Goal: Task Accomplishment & Management: Use online tool/utility

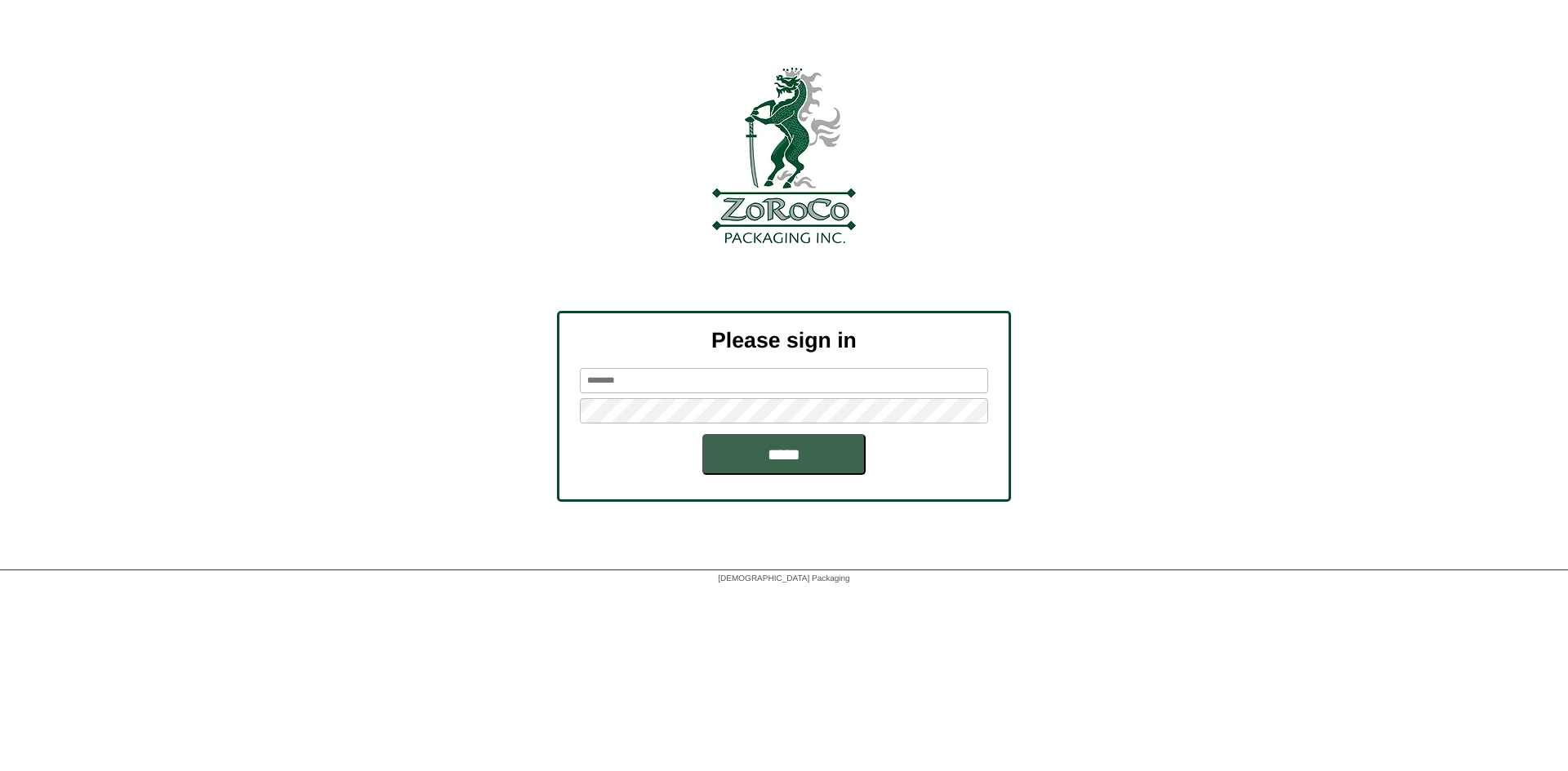
drag, startPoint x: 633, startPoint y: 374, endPoint x: 617, endPoint y: 392, distance: 24.1
click at [633, 374] on input "text" at bounding box center [784, 380] width 408 height 25
paste input "*********"
type input "*********"
click at [738, 448] on input "*****" at bounding box center [784, 454] width 163 height 41
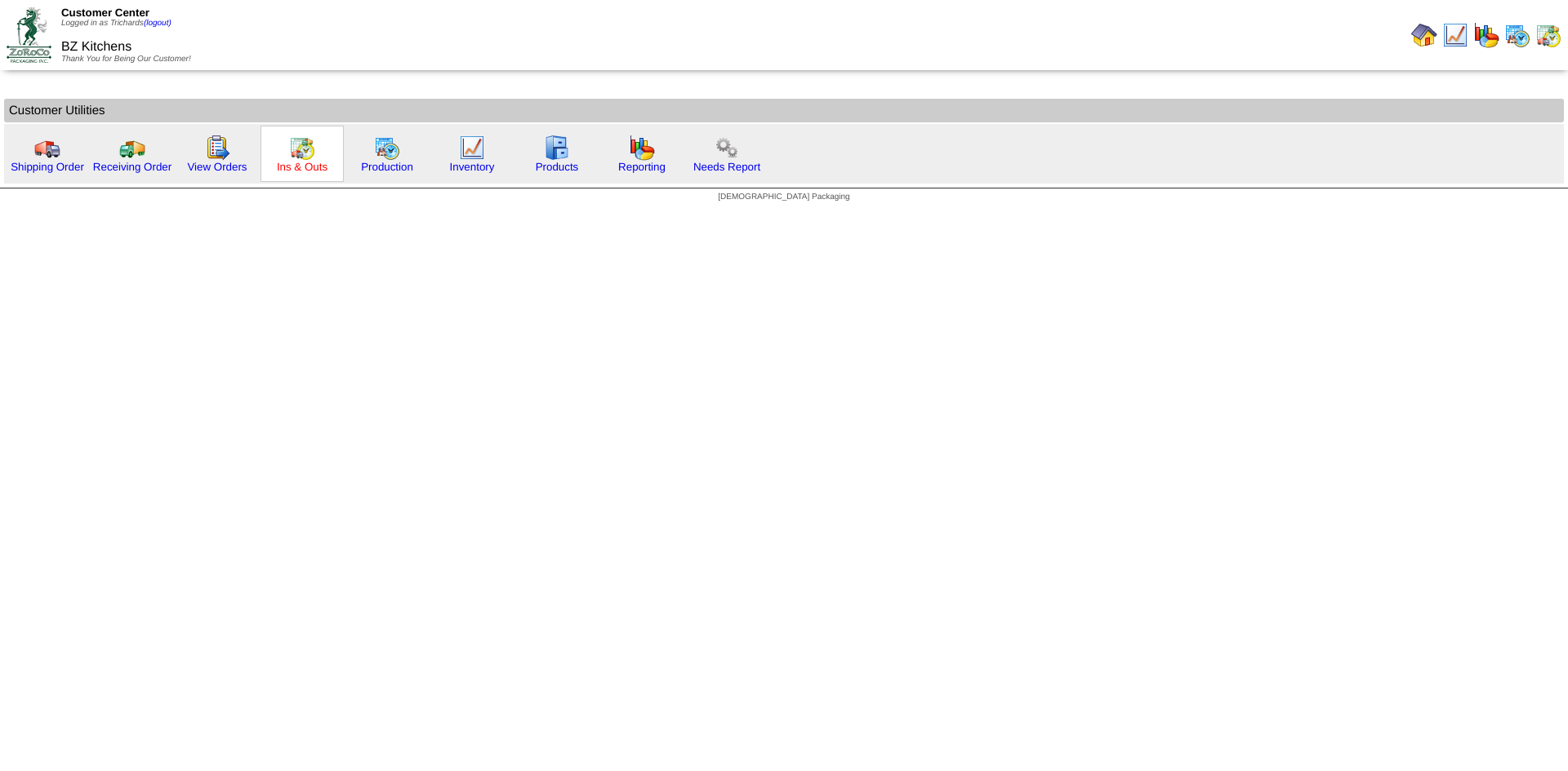
click at [299, 169] on link "Ins & Outs" at bounding box center [302, 166] width 51 height 12
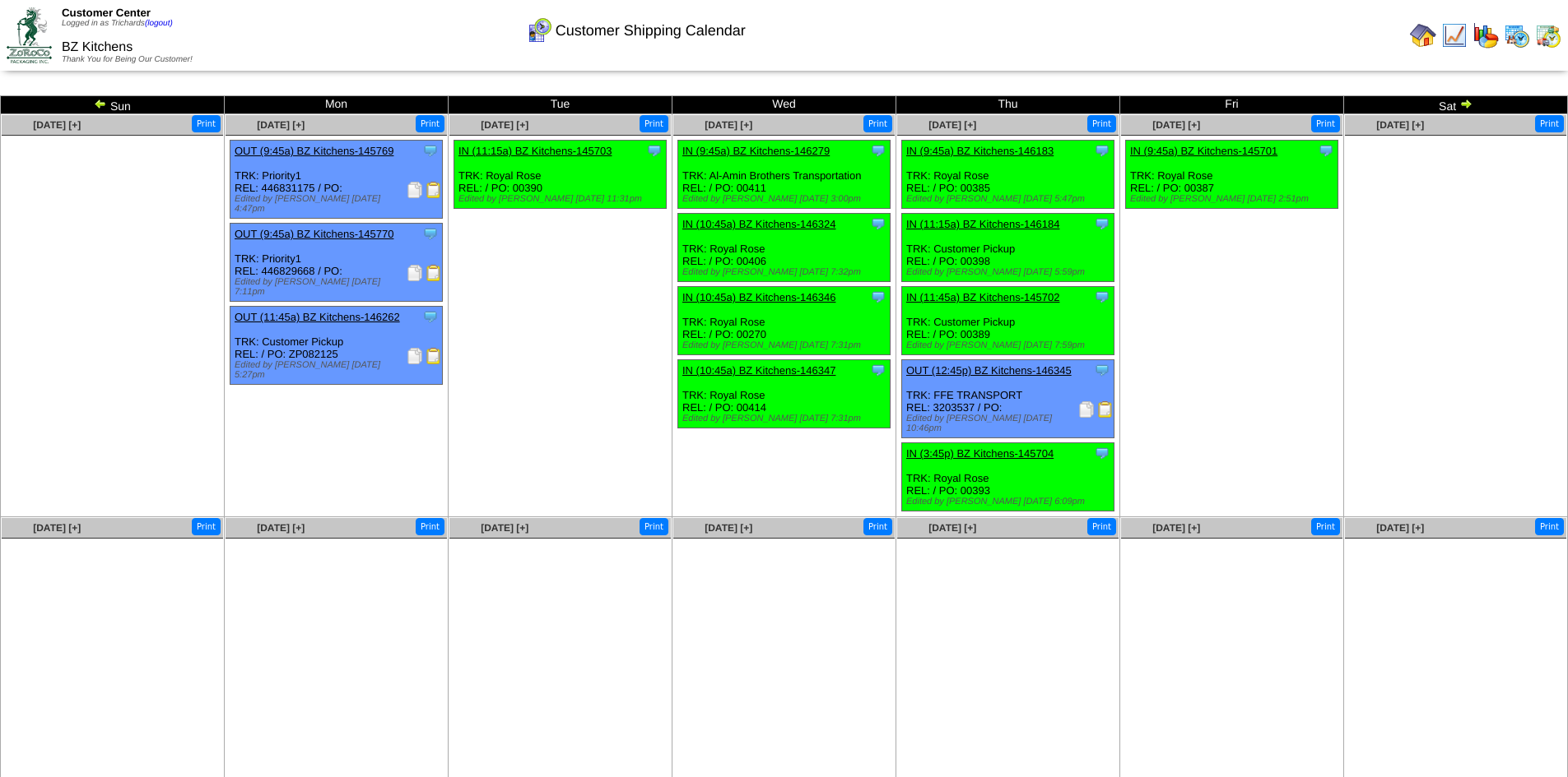
click at [92, 105] on td "Sun" at bounding box center [112, 105] width 224 height 18
click at [815, 52] on td at bounding box center [1176, 36] width 782 height 68
click at [102, 100] on img at bounding box center [100, 103] width 13 height 13
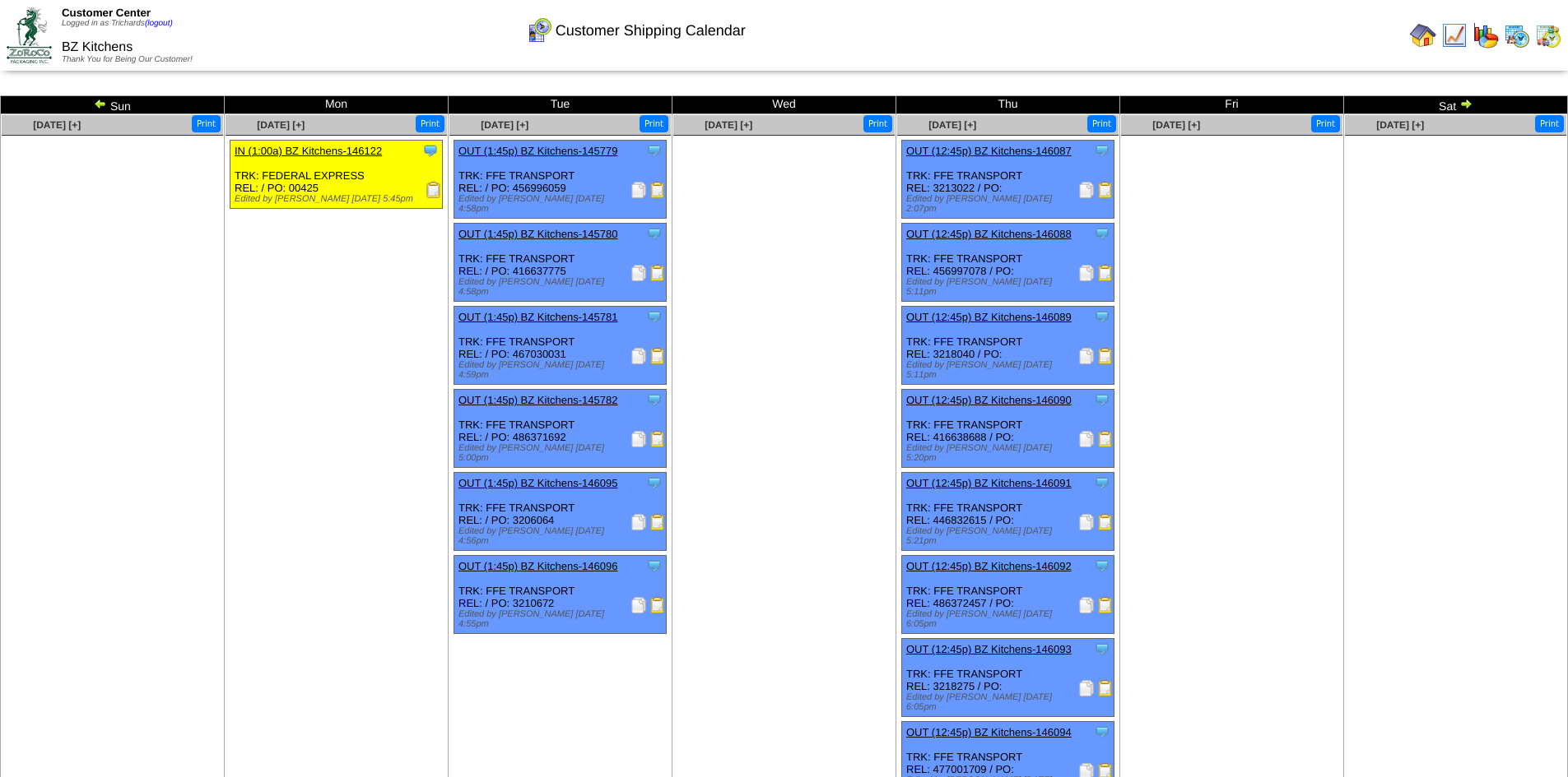
click at [1133, 38] on div at bounding box center [1176, 36] width 778 height 33
click at [1082, 268] on img at bounding box center [1086, 273] width 17 height 17
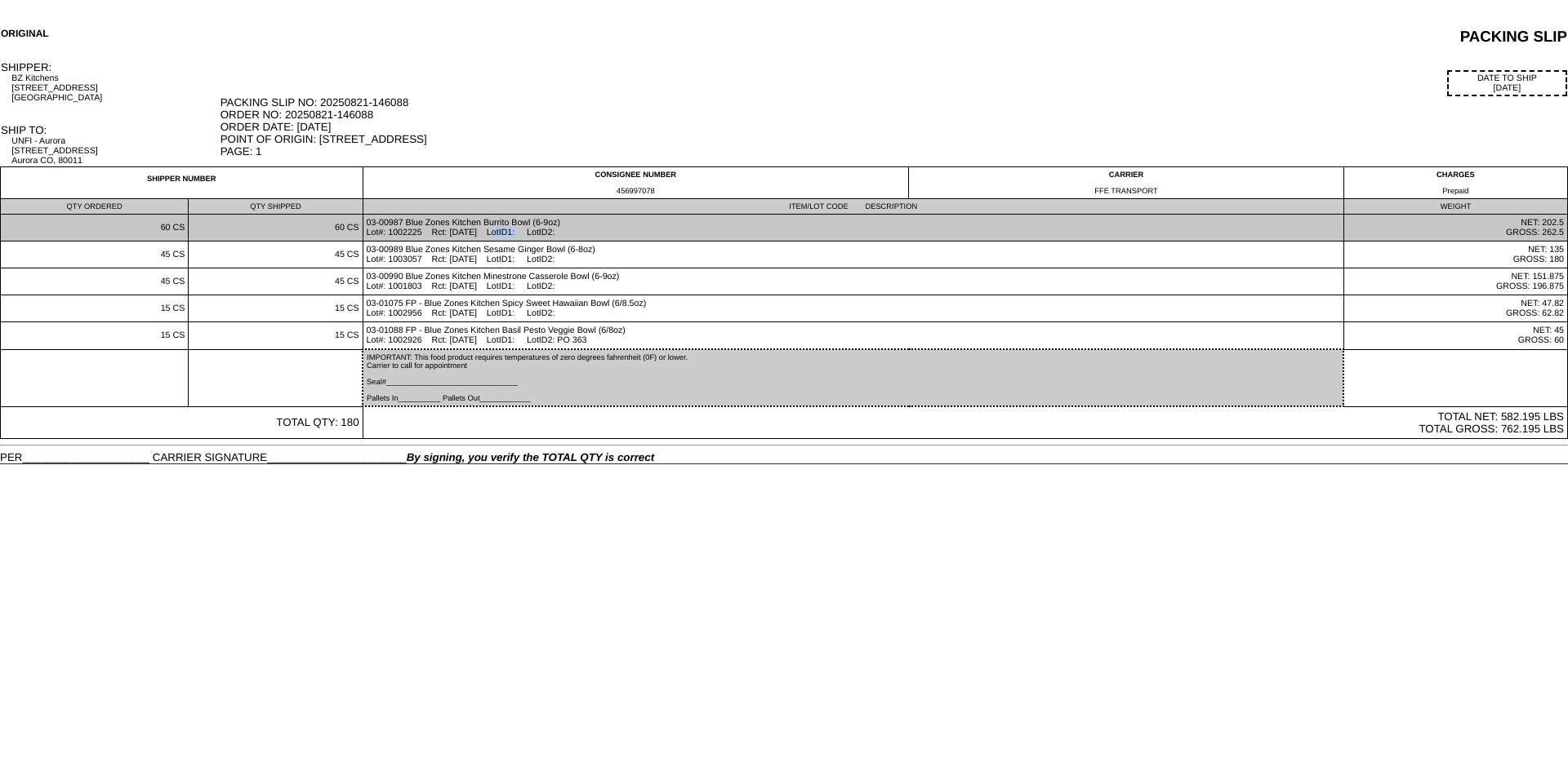
drag, startPoint x: 436, startPoint y: 229, endPoint x: 406, endPoint y: 235, distance: 30.6
click at [406, 235] on td "03-00987 Blue Zones Kitchen Burrito Bowl (6-9oz) Lot#: 1002225 Rct: [DATE] LotI…" at bounding box center [853, 228] width 981 height 27
drag, startPoint x: 494, startPoint y: 236, endPoint x: 460, endPoint y: 238, distance: 34.1
click at [460, 238] on td "03-00987 Blue Zones Kitchen Burrito Bowl (6-9oz) Lot#: 1002225 Rct: [DATE] LotI…" at bounding box center [853, 228] width 981 height 27
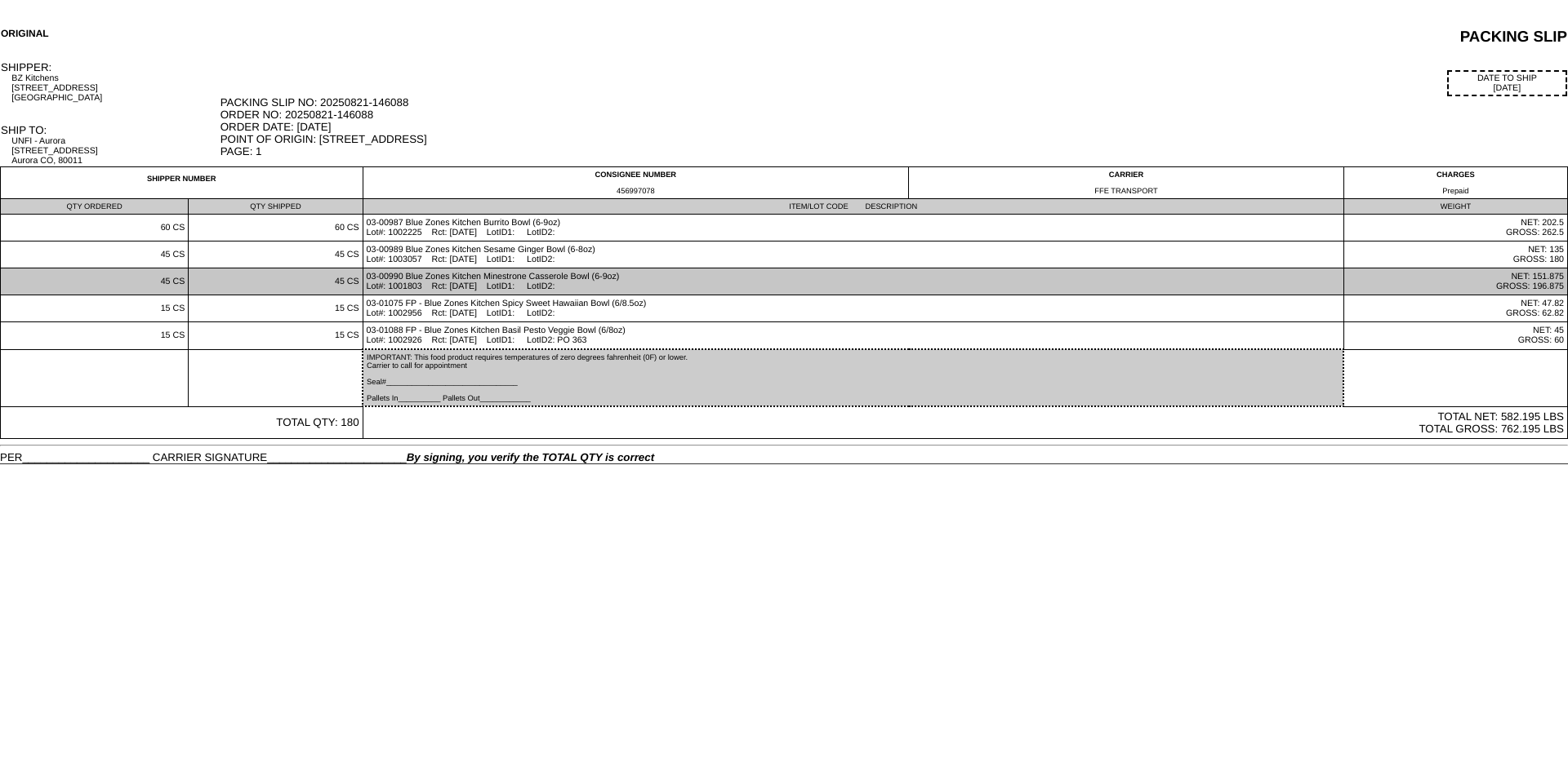
drag, startPoint x: 496, startPoint y: 261, endPoint x: 482, endPoint y: 290, distance: 32.2
click at [457, 265] on td "03-00989 Blue Zones Kitchen Sesame Ginger Bowl (6-8oz) Lot#: 1003057 Rct: [DATE…" at bounding box center [853, 254] width 981 height 27
drag, startPoint x: 498, startPoint y: 284, endPoint x: 467, endPoint y: 290, distance: 31.6
click at [467, 290] on td "03-00990 Blue Zones Kitchen Minestrone Casserole Bowl (6-9oz) Lot#: 1001803 Rct…" at bounding box center [853, 281] width 981 height 27
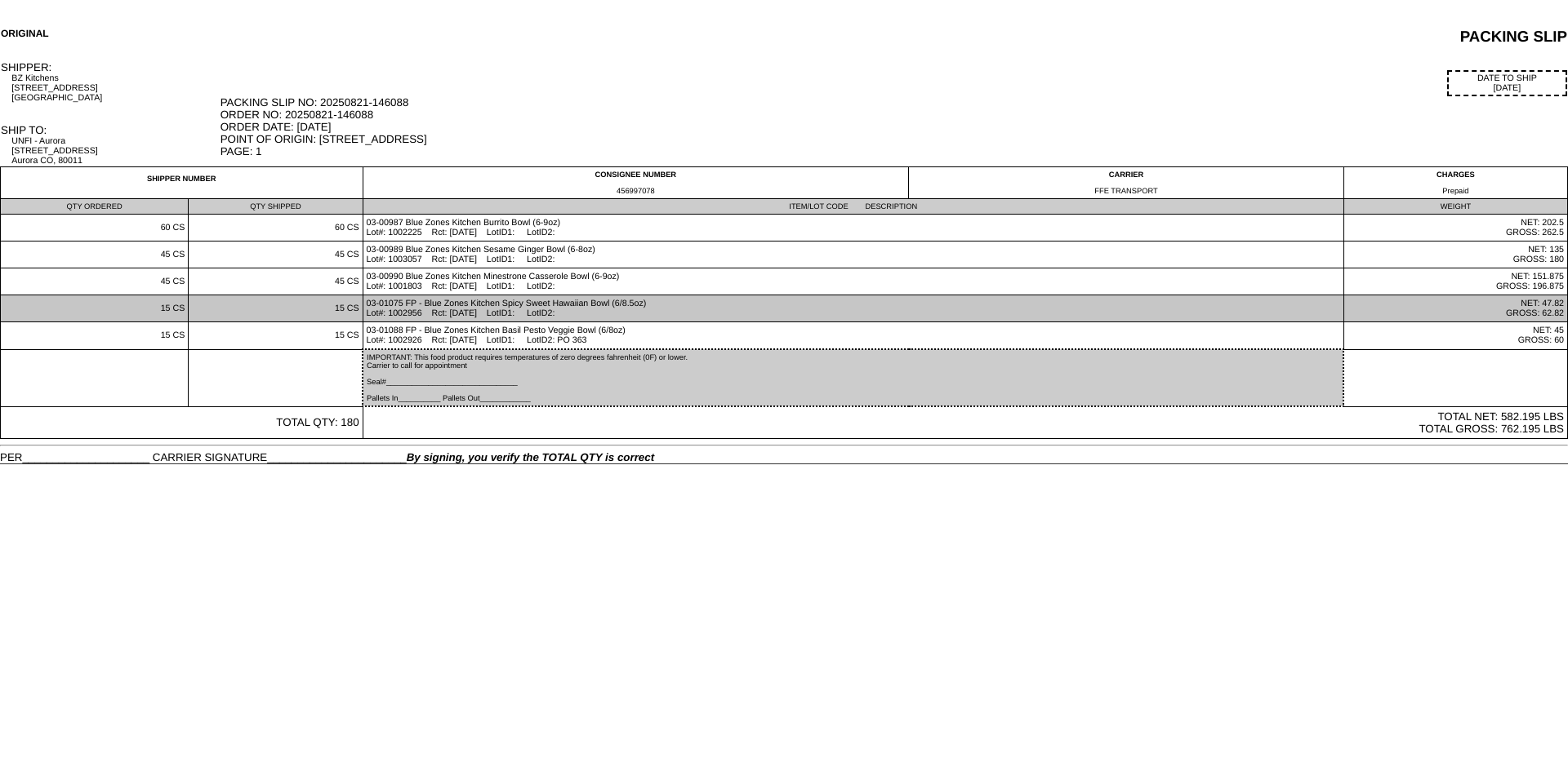
drag, startPoint x: 495, startPoint y: 329, endPoint x: 495, endPoint y: 316, distance: 13.0
click at [495, 316] on tbody "SHIPPER NUMBER CONSIGNEE NUMBER 456997078 CARRIER FFE TRANSPORT CHARGES Prepaid…" at bounding box center [784, 303] width 1567 height 272
click at [495, 316] on td "03-01075 FP - Blue Zones Kitchen Spicy Sweet Hawaiian Bowl (6/8.5oz) Lot#: 1002…" at bounding box center [853, 309] width 981 height 27
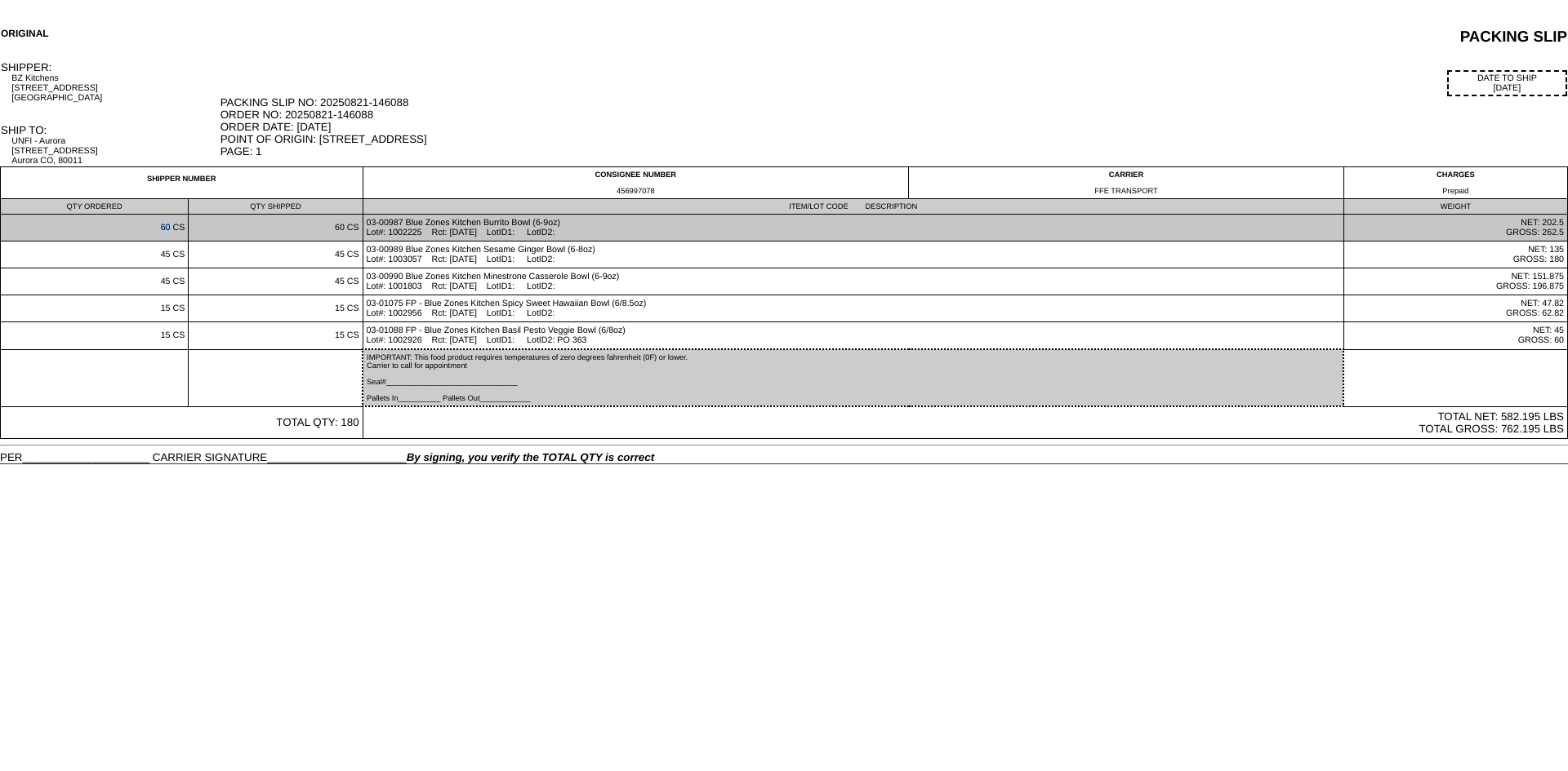
drag, startPoint x: 160, startPoint y: 234, endPoint x: 173, endPoint y: 235, distance: 13.0
click at [173, 235] on td "60 CS" at bounding box center [95, 228] width 188 height 27
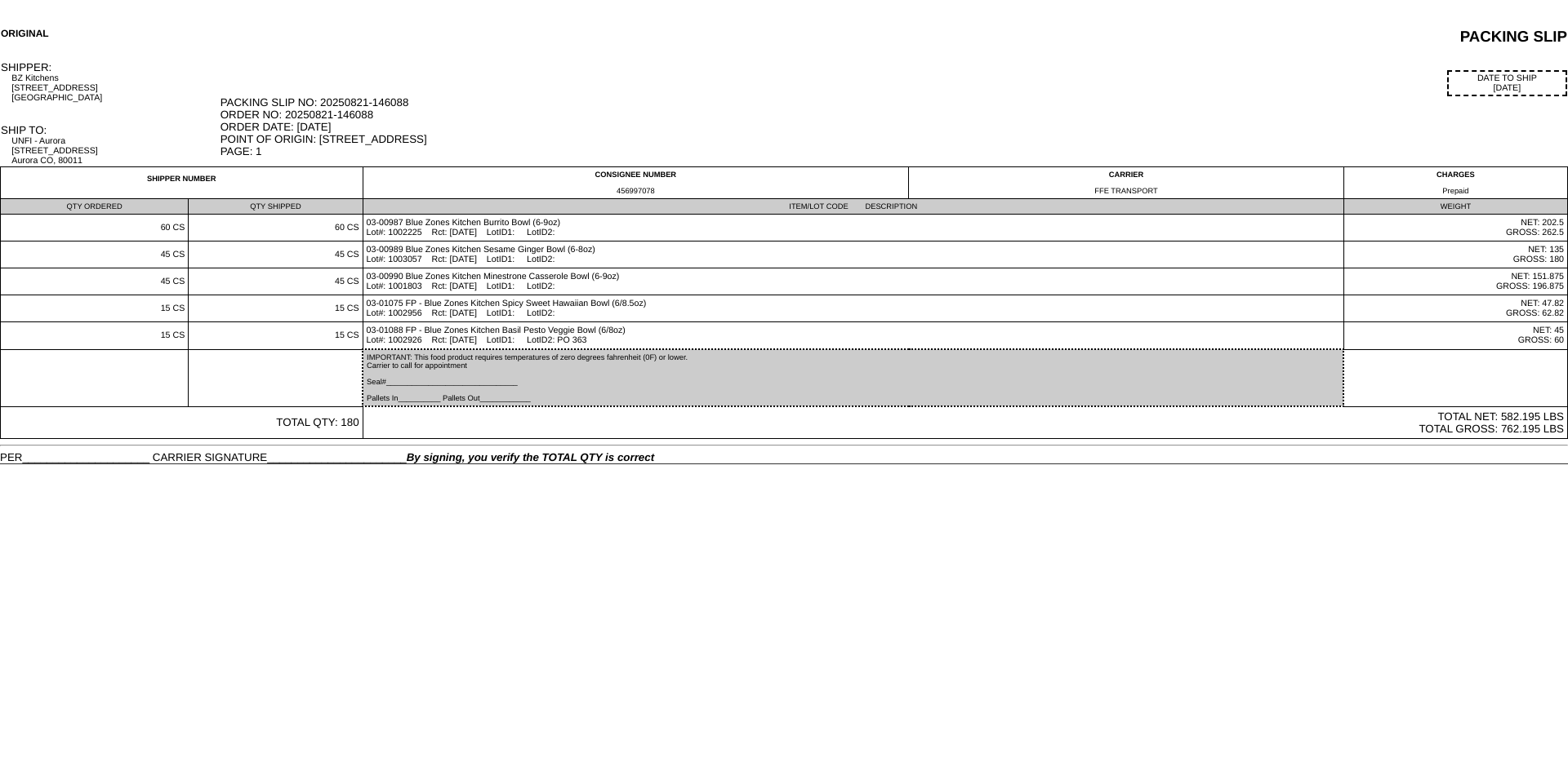
click at [832, 465] on html "ORIGINAL PACKING SLIP SHIPPER: BZ Kitchens 2303 S 4th St Austin, TX 78704 DATE …" at bounding box center [784, 232] width 1568 height 465
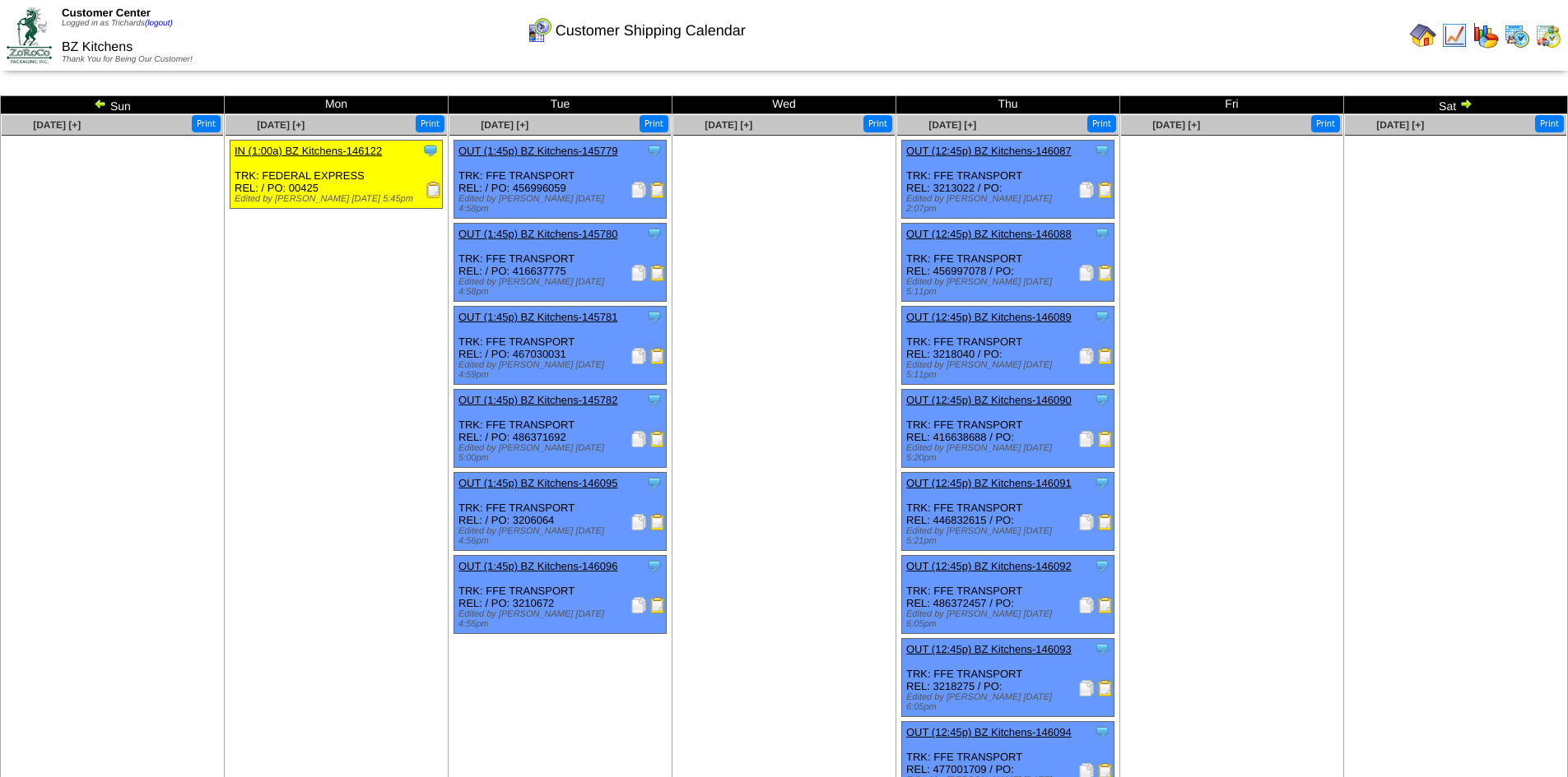
click at [1468, 100] on img at bounding box center [1465, 103] width 13 height 13
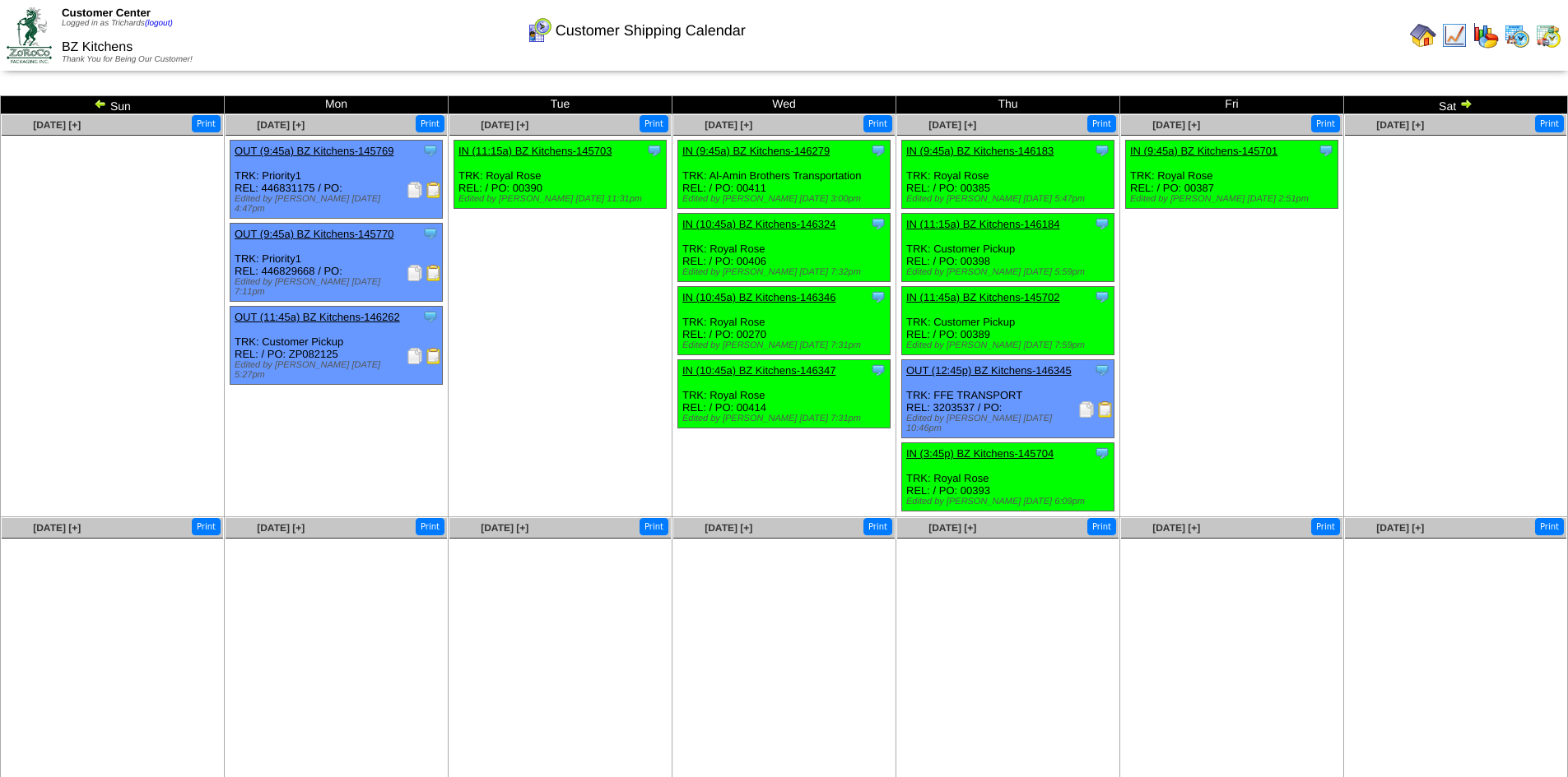
click at [1464, 102] on img at bounding box center [1465, 103] width 13 height 13
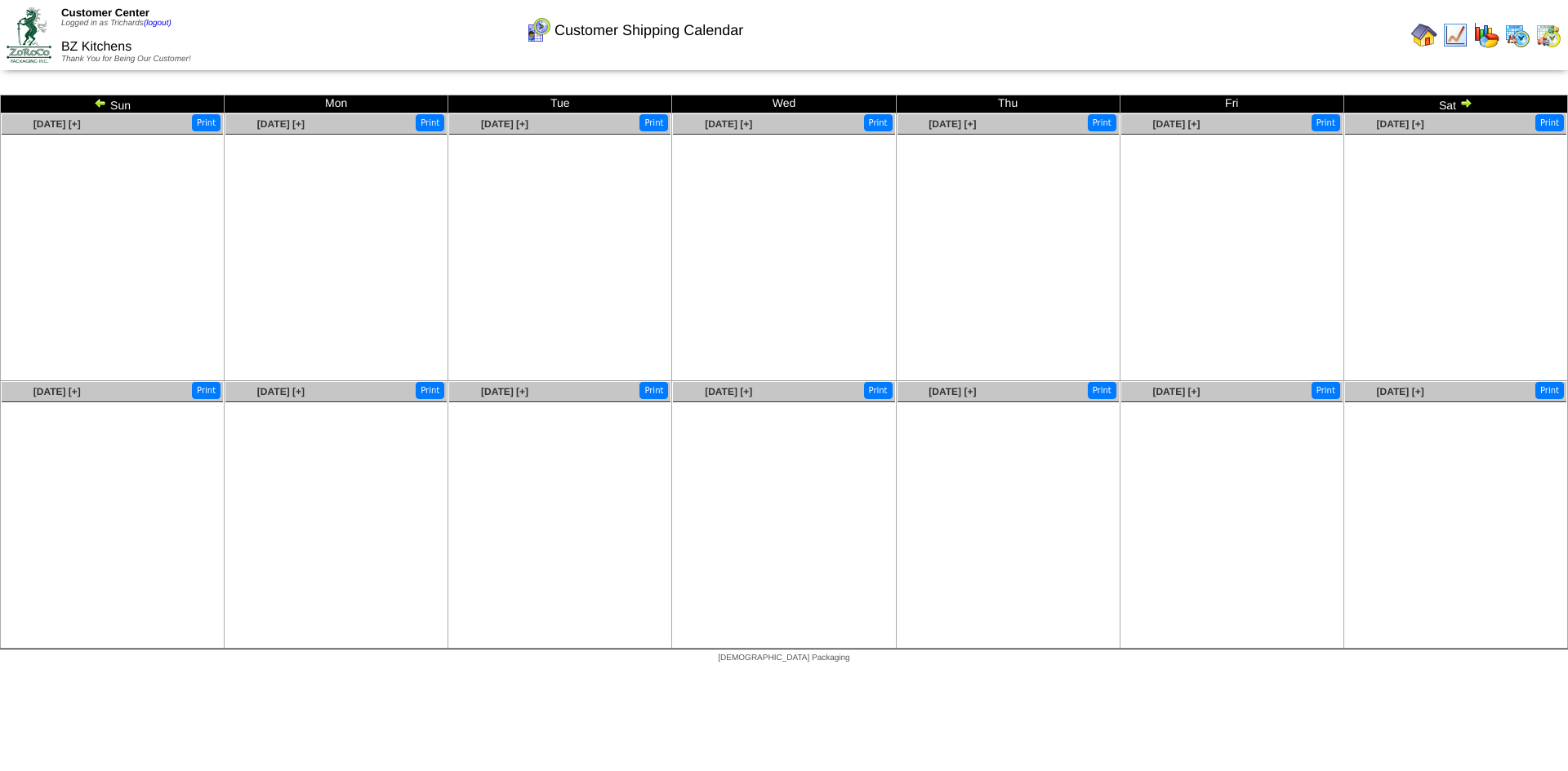
click at [95, 103] on img at bounding box center [100, 103] width 13 height 13
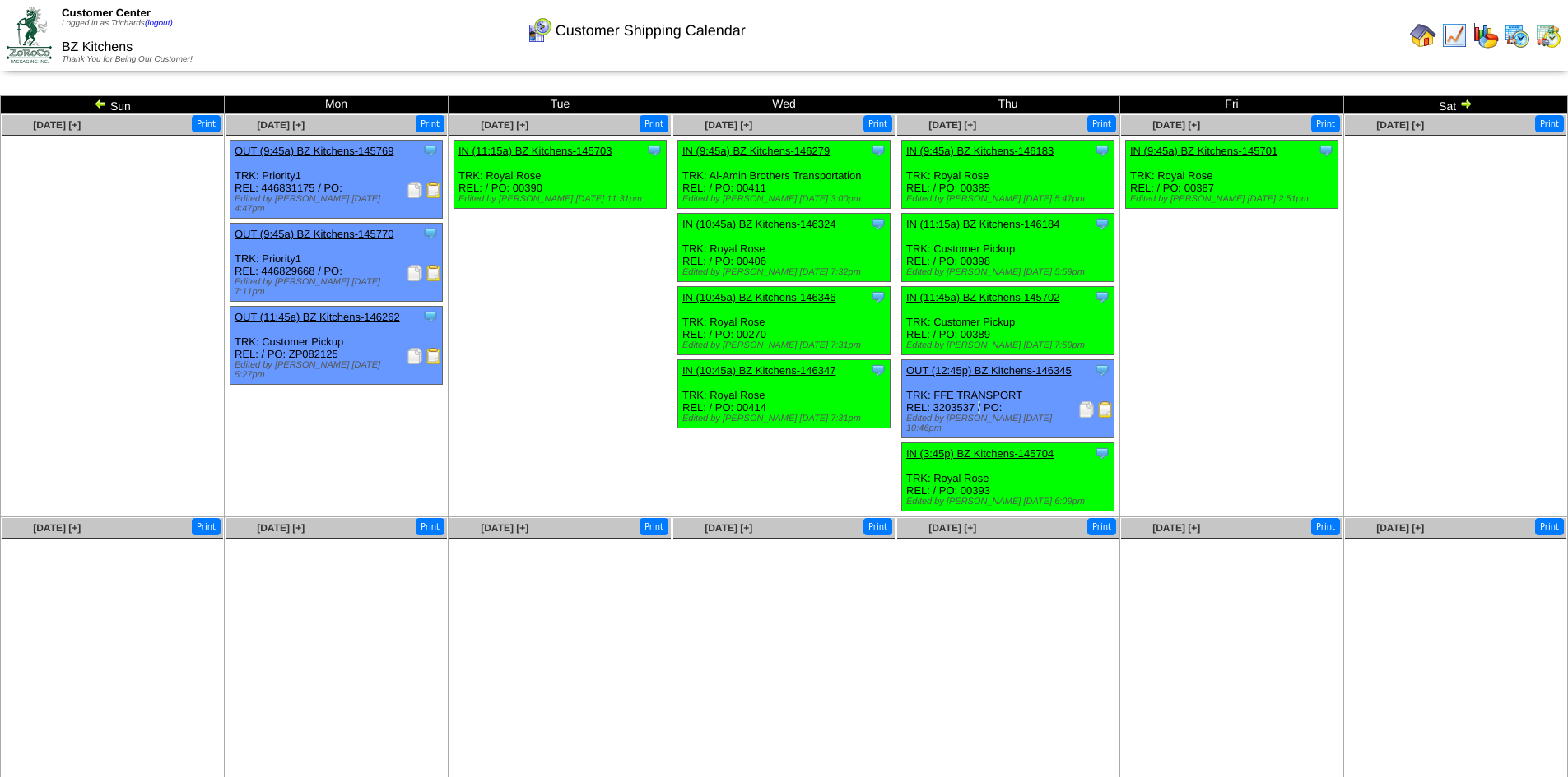
drag, startPoint x: 974, startPoint y: 408, endPoint x: 934, endPoint y: 407, distance: 40.0
click at [934, 407] on div "Clone Item OUT (12:45p) BZ Kitchens-146345 BZ Kitchens ScheduleID: 146345 60 CS…" at bounding box center [1008, 400] width 212 height 78
copy div "3203537"
click at [785, 39] on div "Customer Shipping Calendar" at bounding box center [636, 25] width 901 height 45
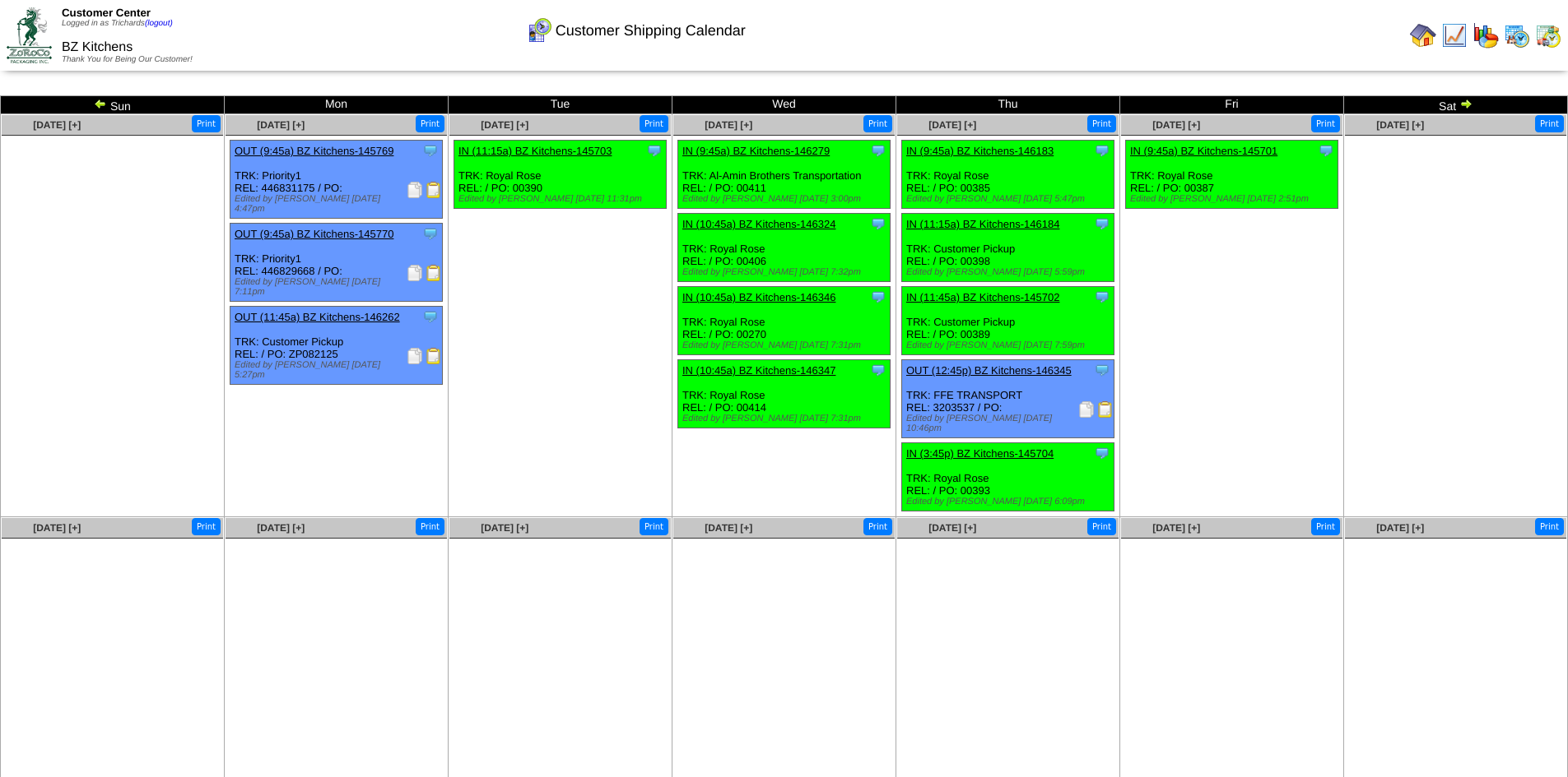
click at [1347, 351] on ul at bounding box center [1455, 259] width 222 height 247
click at [97, 103] on img at bounding box center [100, 103] width 13 height 13
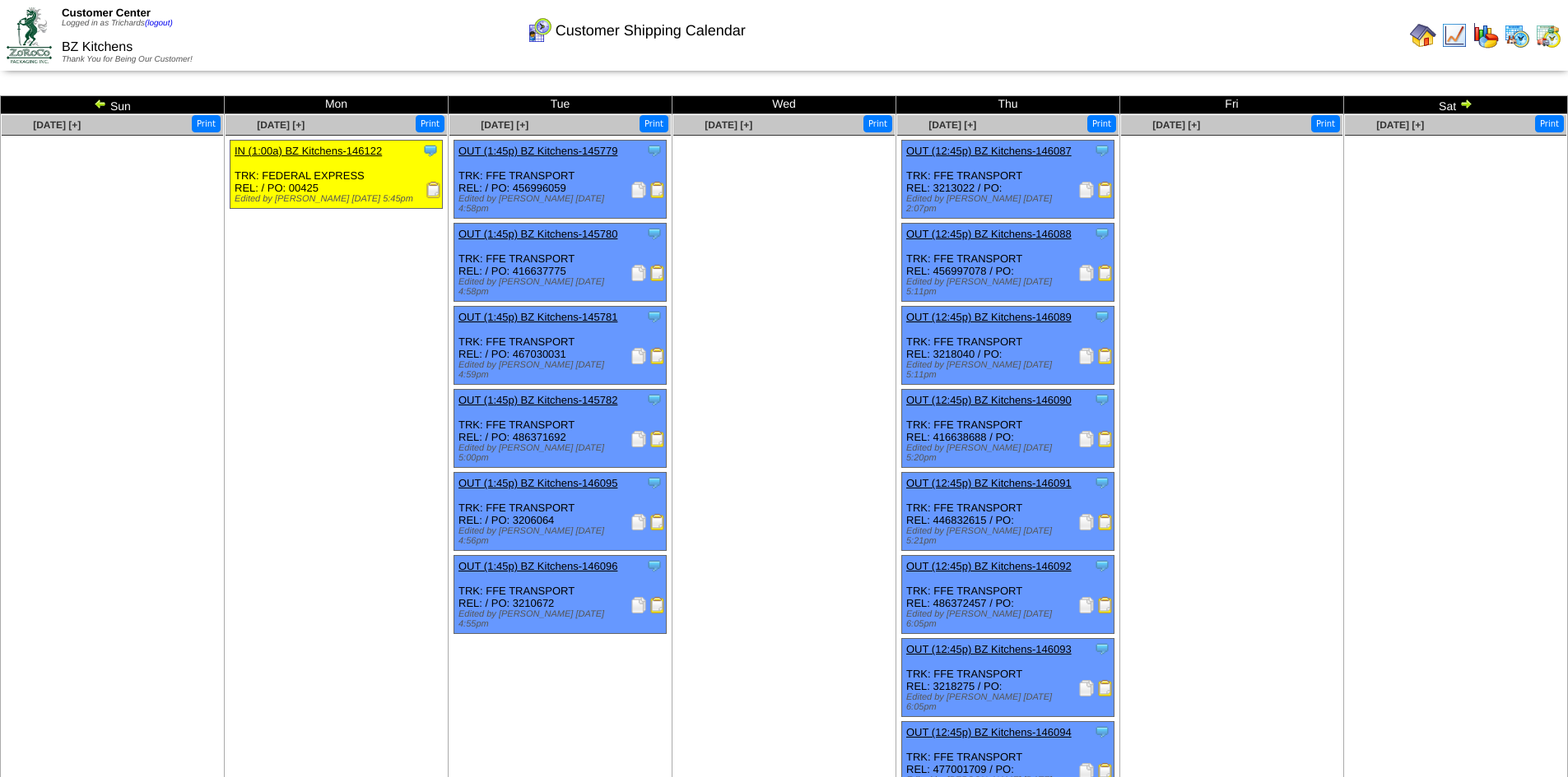
click at [1222, 524] on td "Aug 22 [+] Print" at bounding box center [1231, 497] width 224 height 765
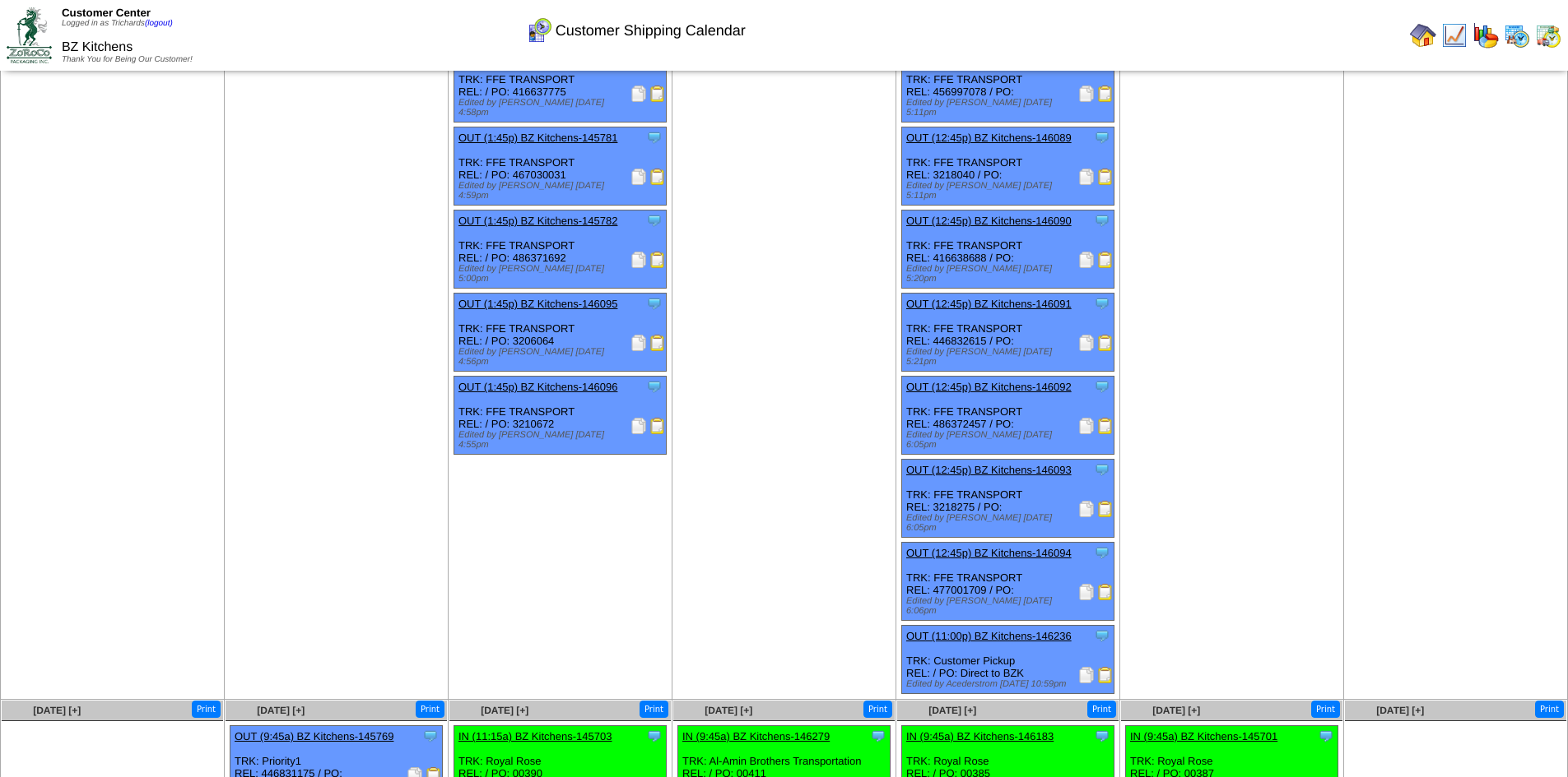
scroll to position [247, 0]
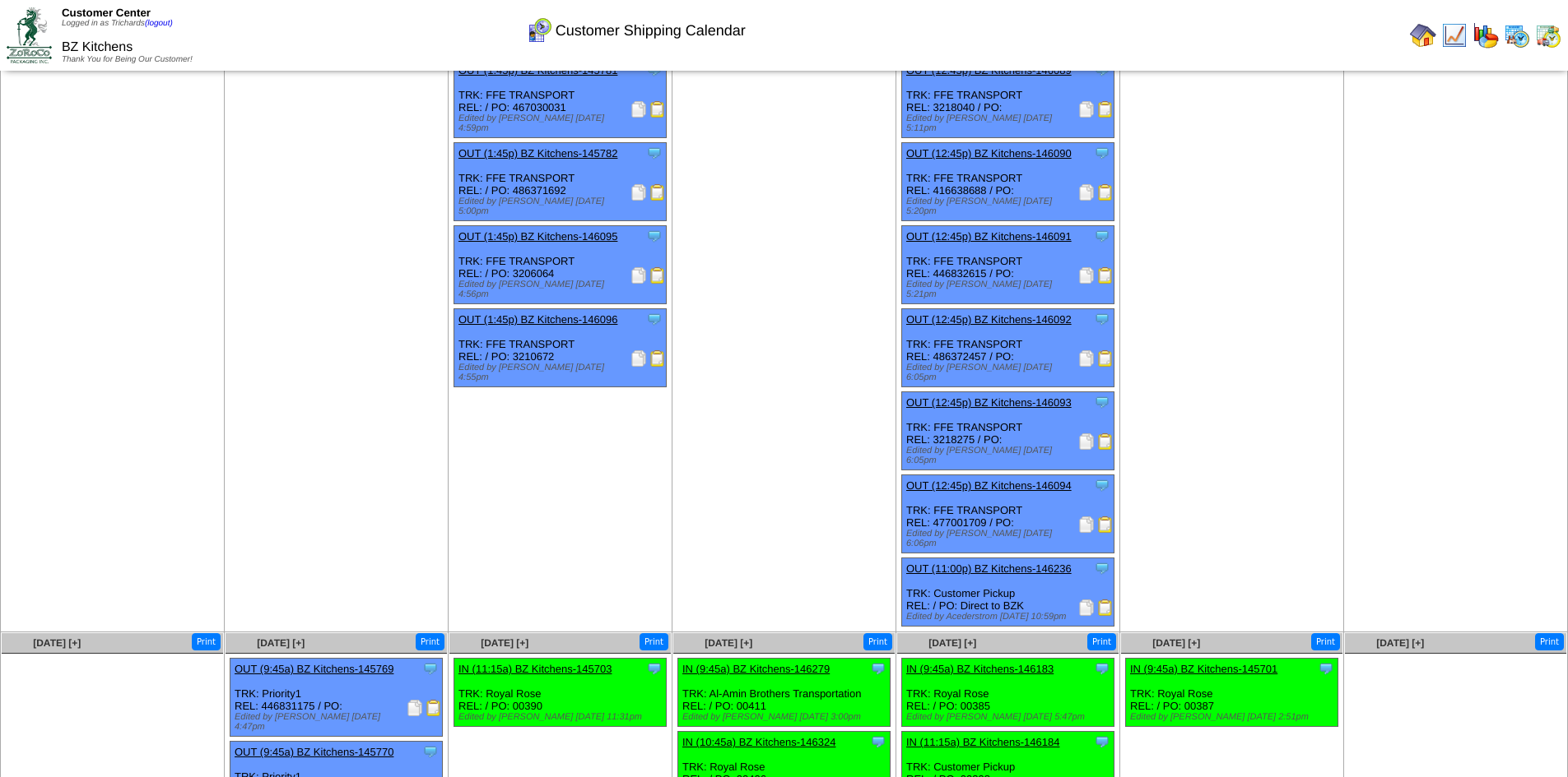
click at [1085, 434] on img at bounding box center [1086, 442] width 17 height 17
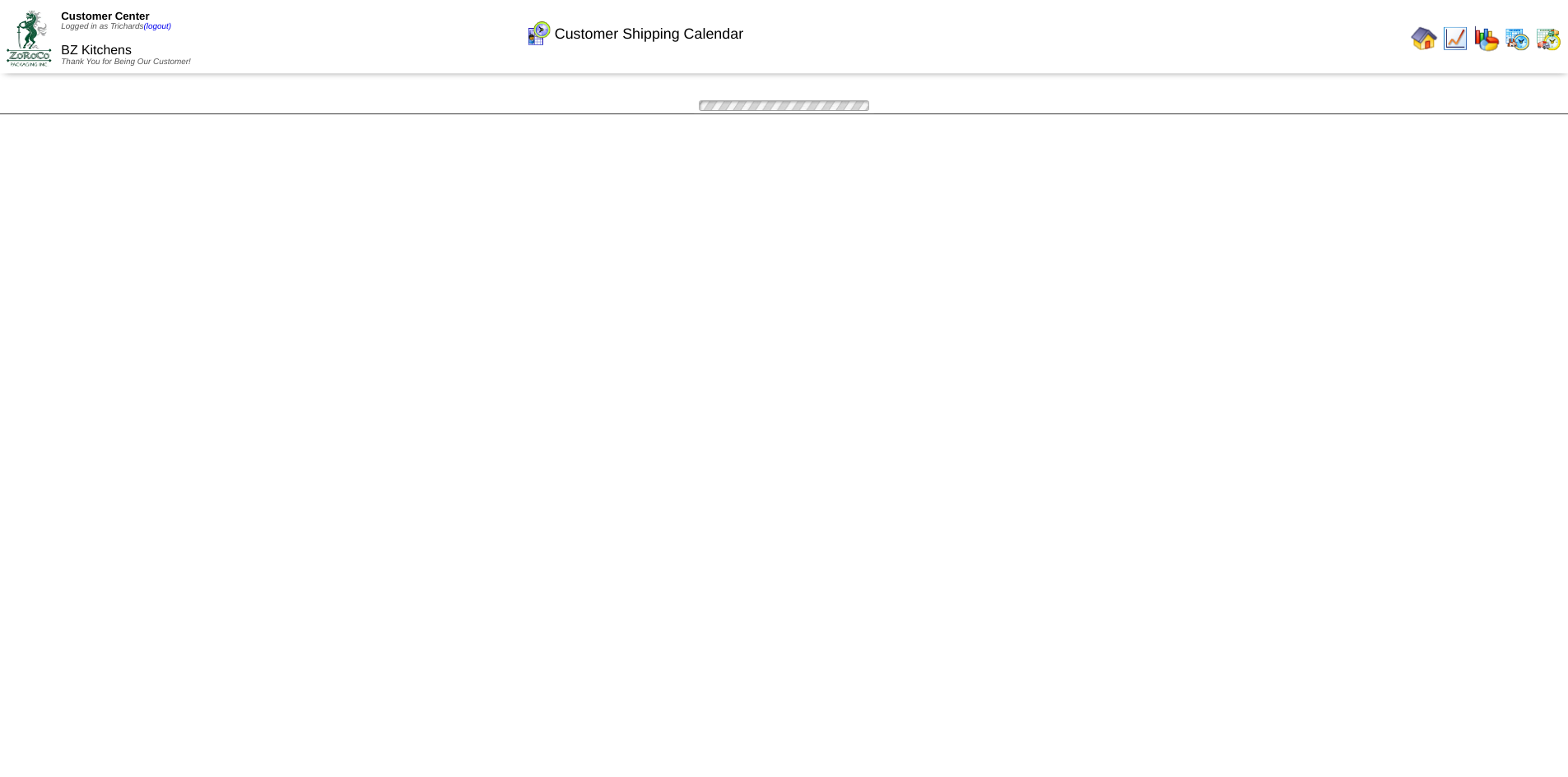
scroll to position [247, 0]
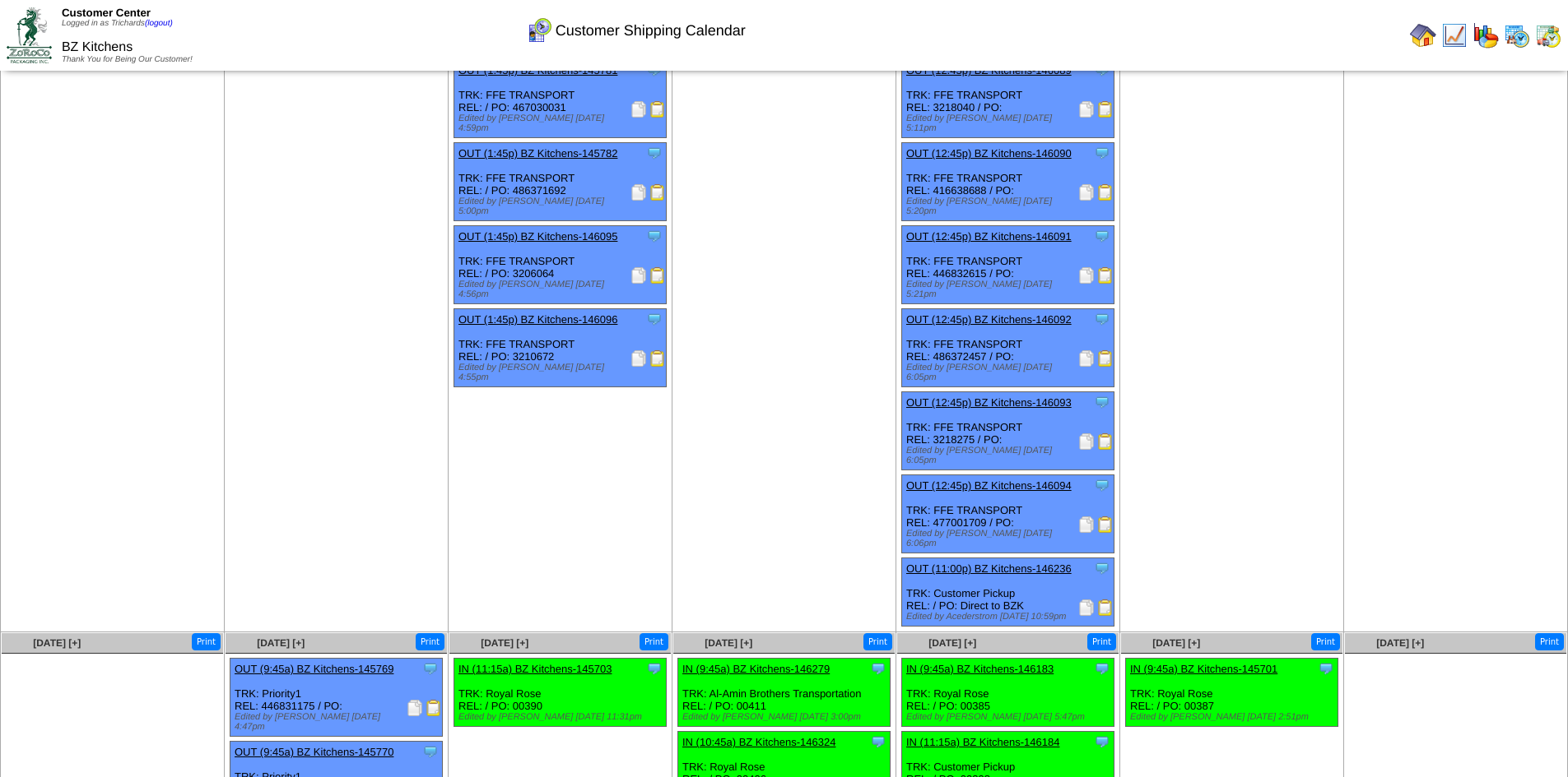
click at [765, 316] on td "[DATE] [+] Print" at bounding box center [784, 250] width 224 height 765
click at [1081, 350] on img at bounding box center [1086, 358] width 17 height 17
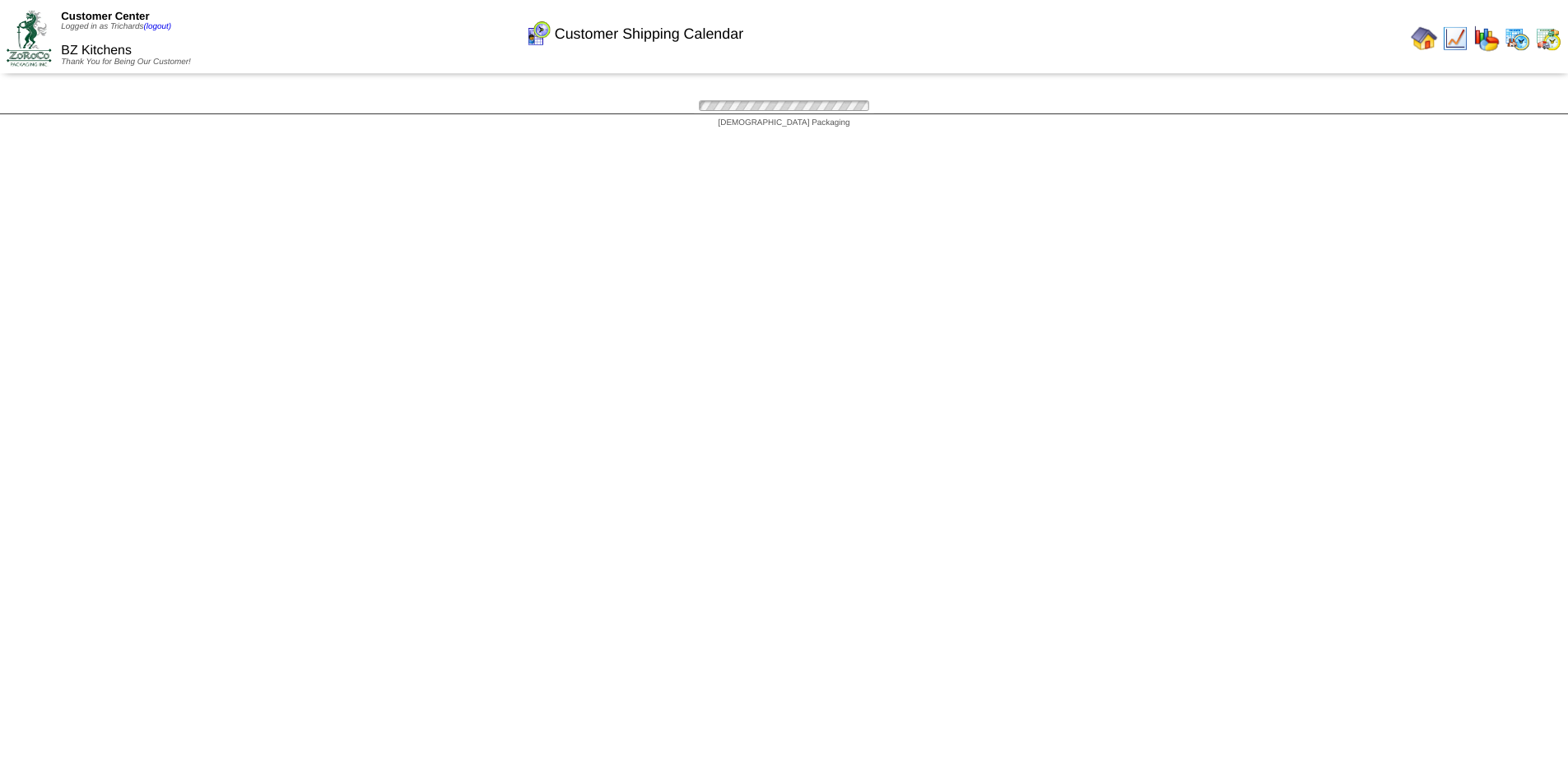
scroll to position [247, 0]
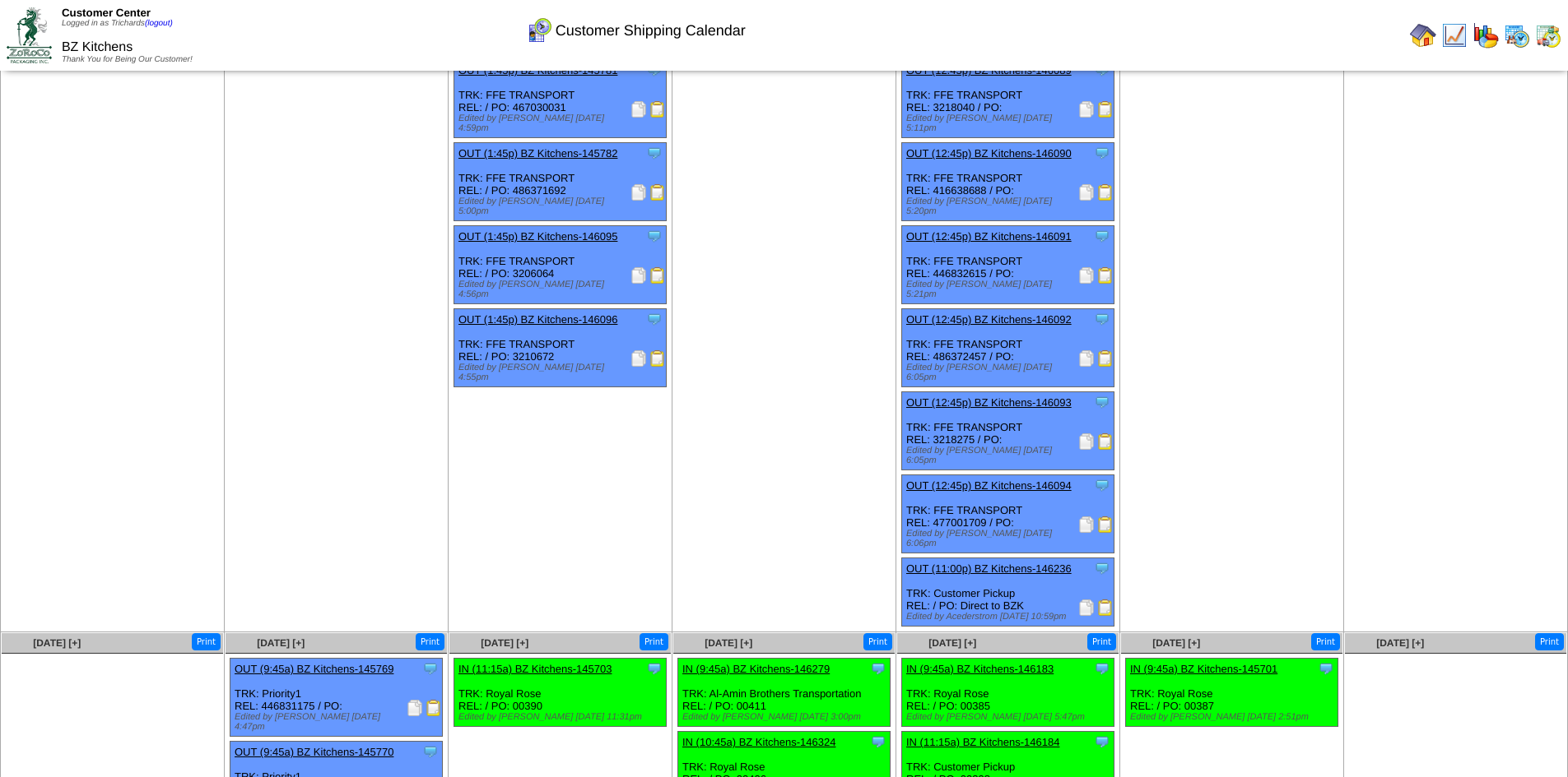
click at [678, 488] on td "Aug 20 [+] Print" at bounding box center [784, 250] width 224 height 765
click at [1085, 184] on img at bounding box center [1086, 192] width 17 height 17
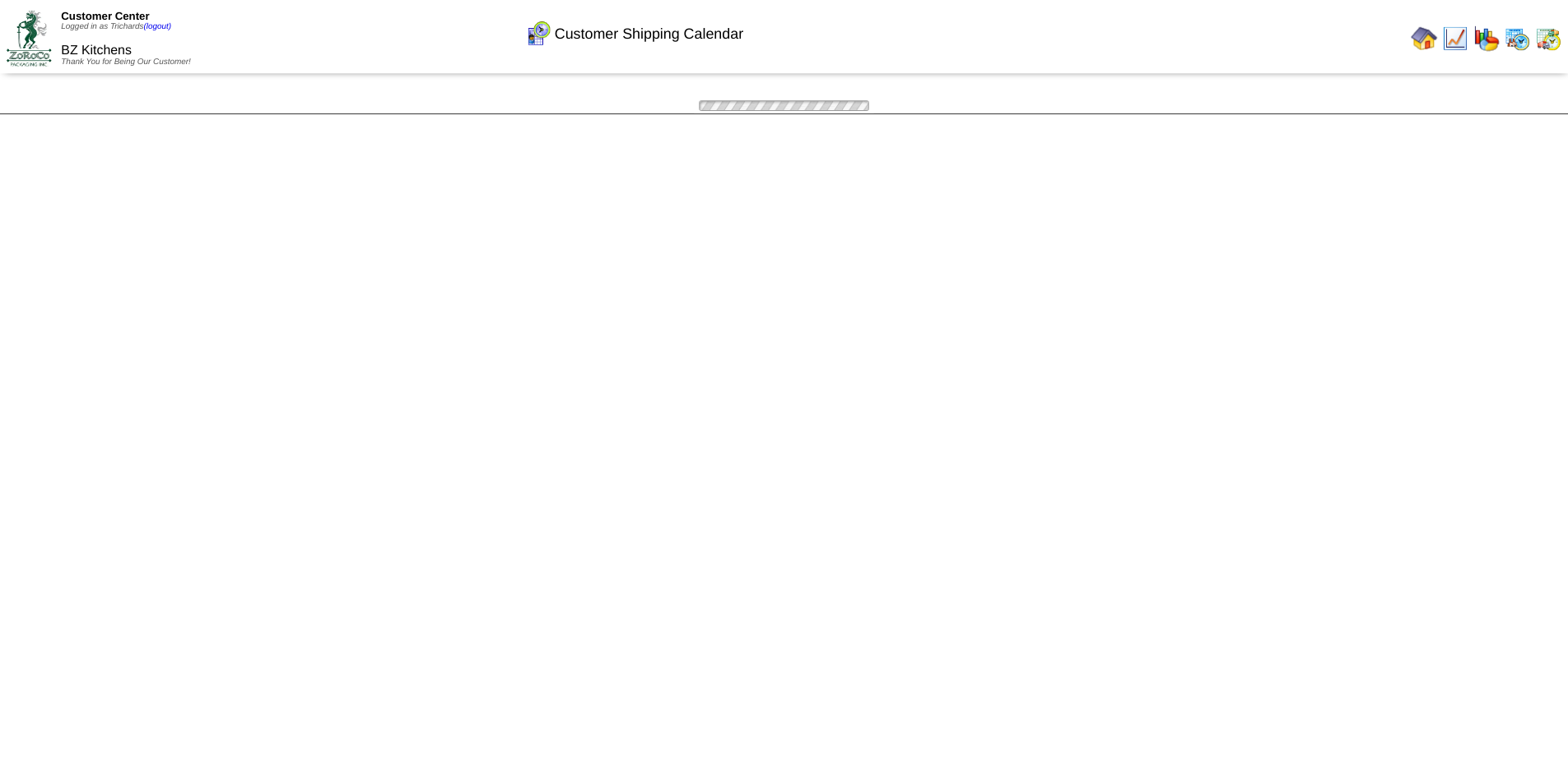
scroll to position [247, 0]
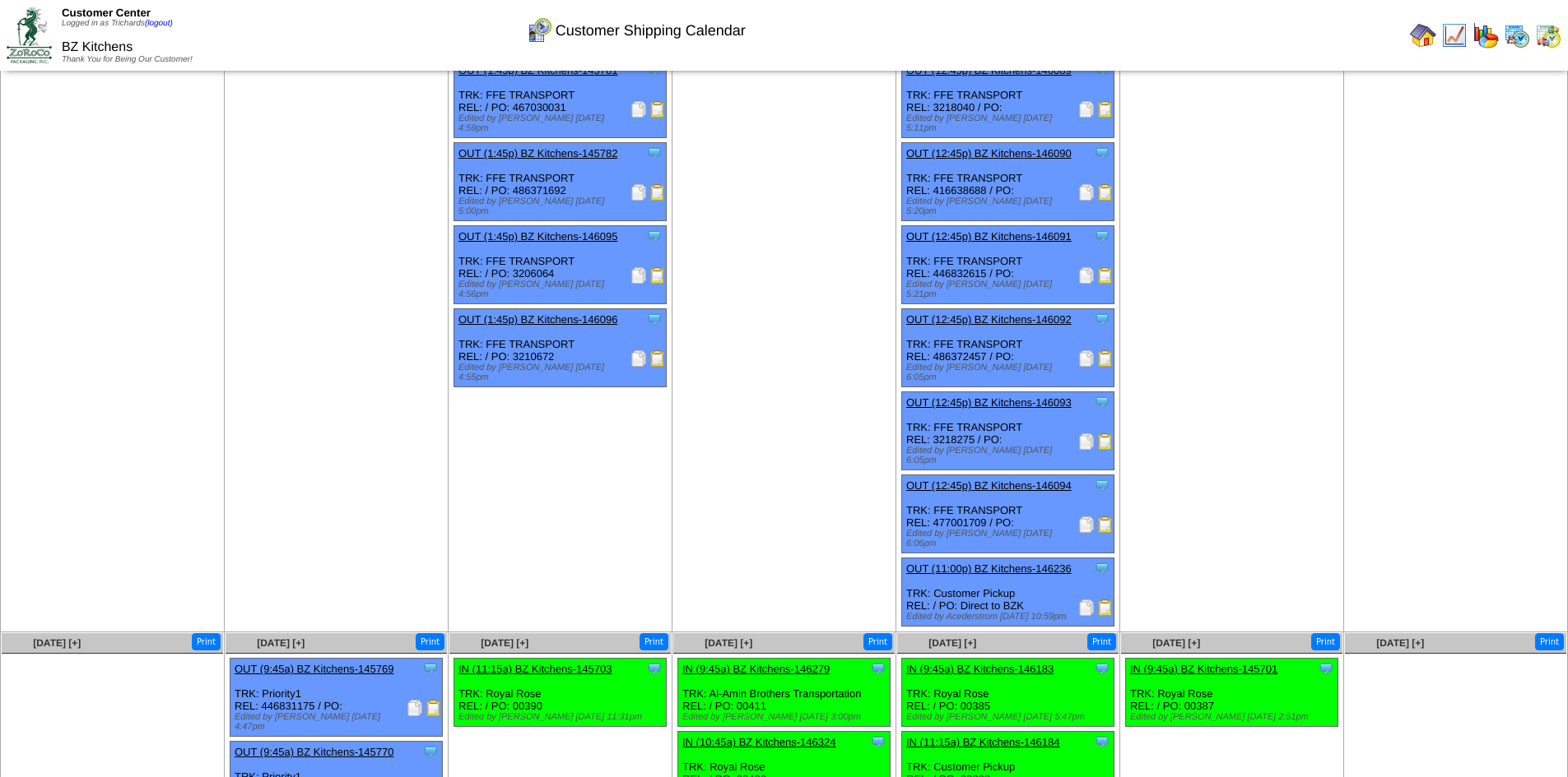
drag, startPoint x: 497, startPoint y: 313, endPoint x: 492, endPoint y: 335, distance: 22.6
click at [493, 327] on div "Clone Item OUT (1:45p) BZ Kitchens-146096 BZ Kitchens ScheduleID: 146096 180 CS…" at bounding box center [560, 349] width 212 height 78
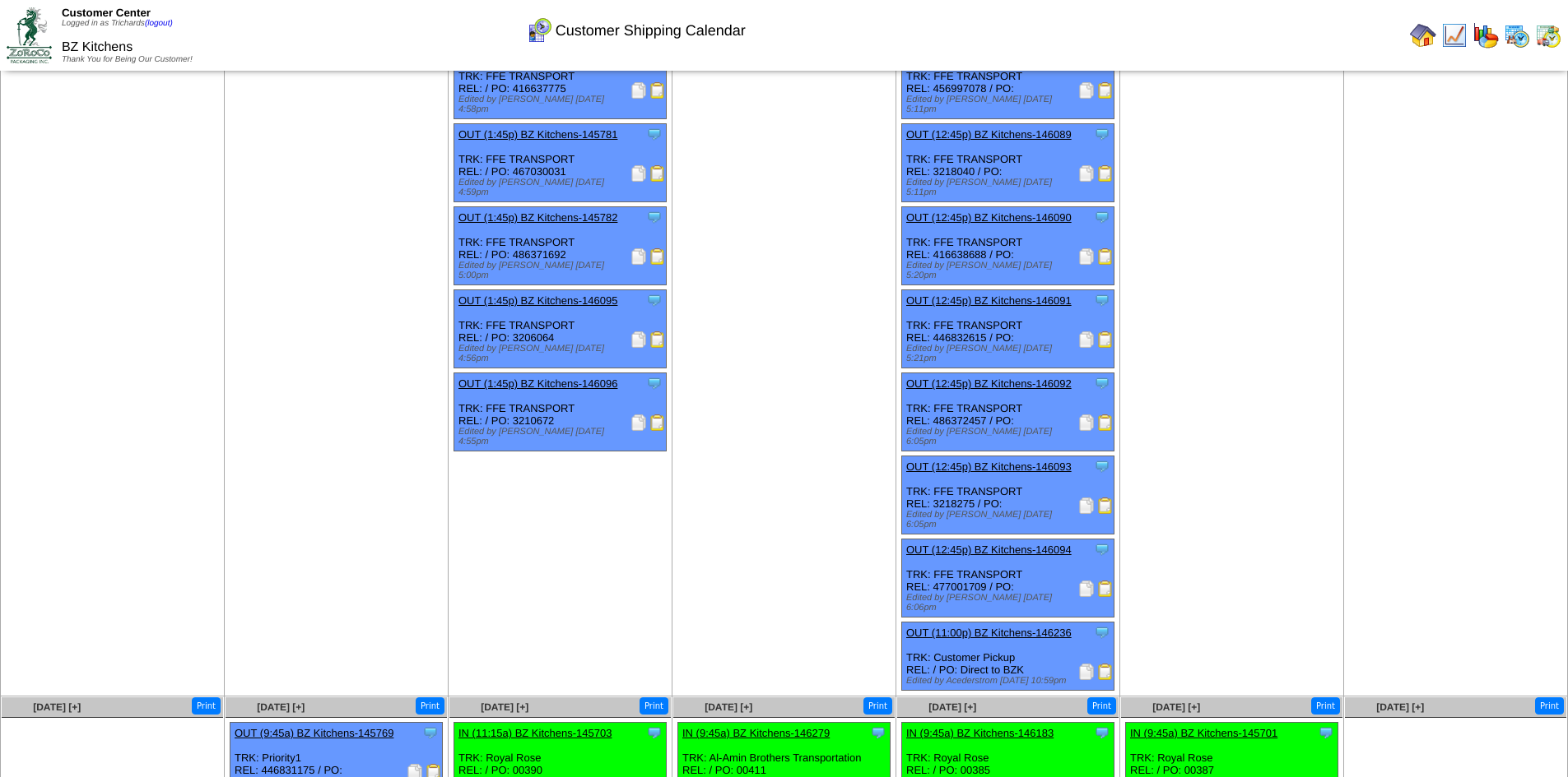
scroll to position [83, 0]
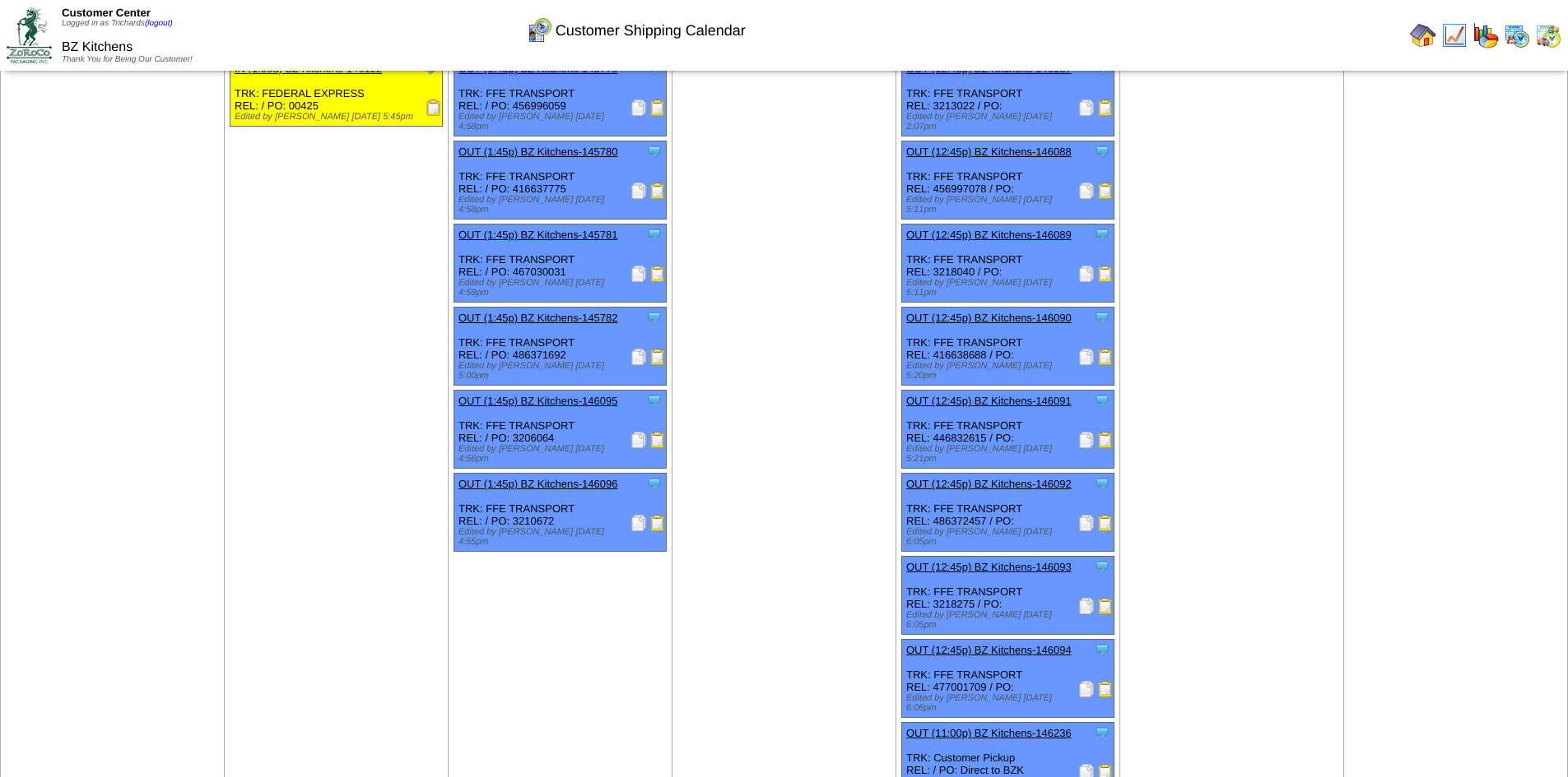
click at [1084, 186] on img at bounding box center [1086, 190] width 17 height 17
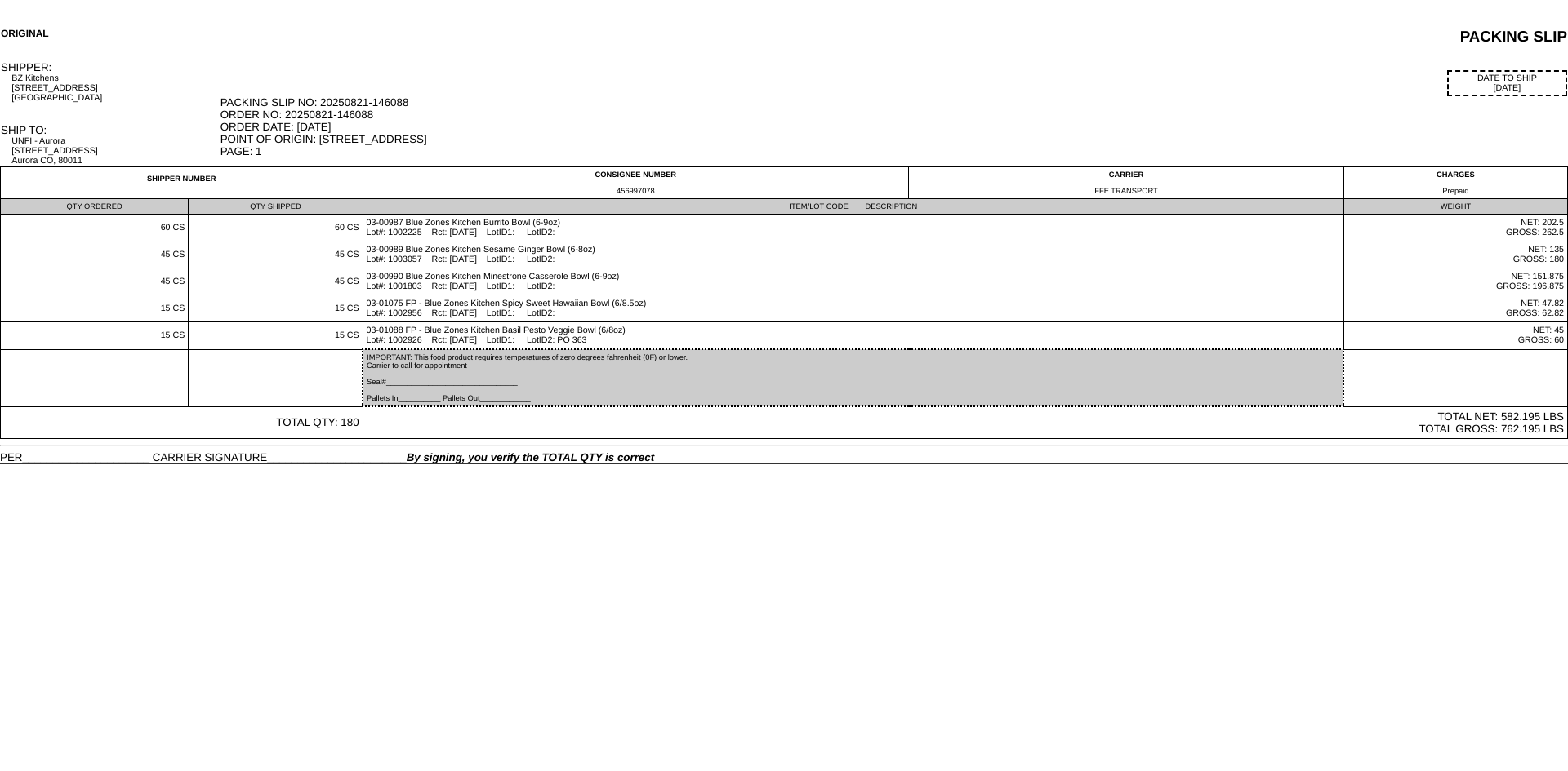
drag, startPoint x: 394, startPoint y: 598, endPoint x: 283, endPoint y: 492, distance: 153.5
click at [346, 465] on html "ORIGINAL PACKING SLIP SHIPPER: BZ Kitchens 2303 S 4th St Austin, TX 78704 DATE …" at bounding box center [784, 232] width 1568 height 465
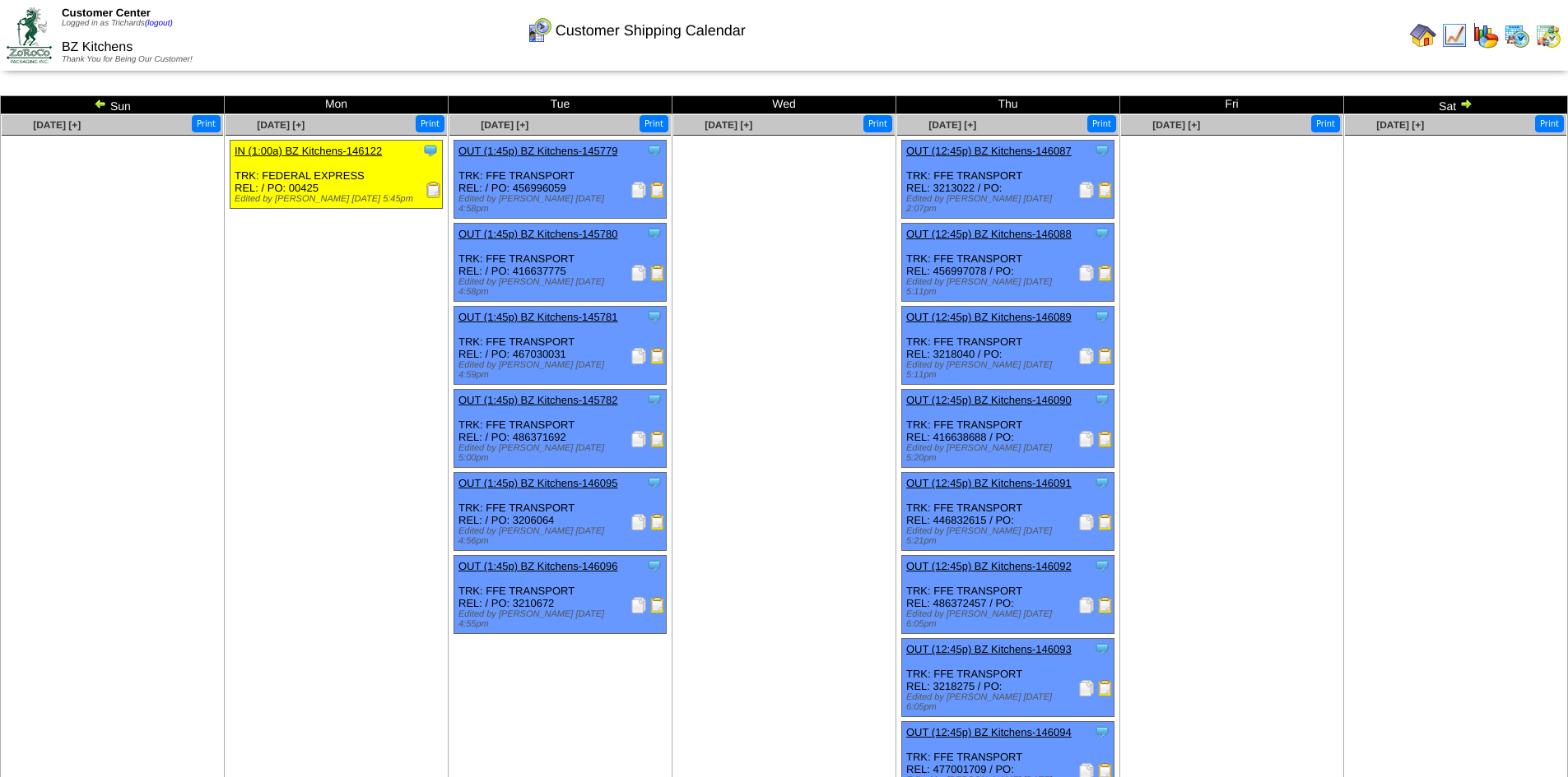
click at [204, 457] on td "[DATE] [+] Print" at bounding box center [112, 497] width 224 height 765
click at [1084, 190] on img at bounding box center [1086, 189] width 17 height 17
click at [814, 361] on ul at bounding box center [784, 259] width 222 height 247
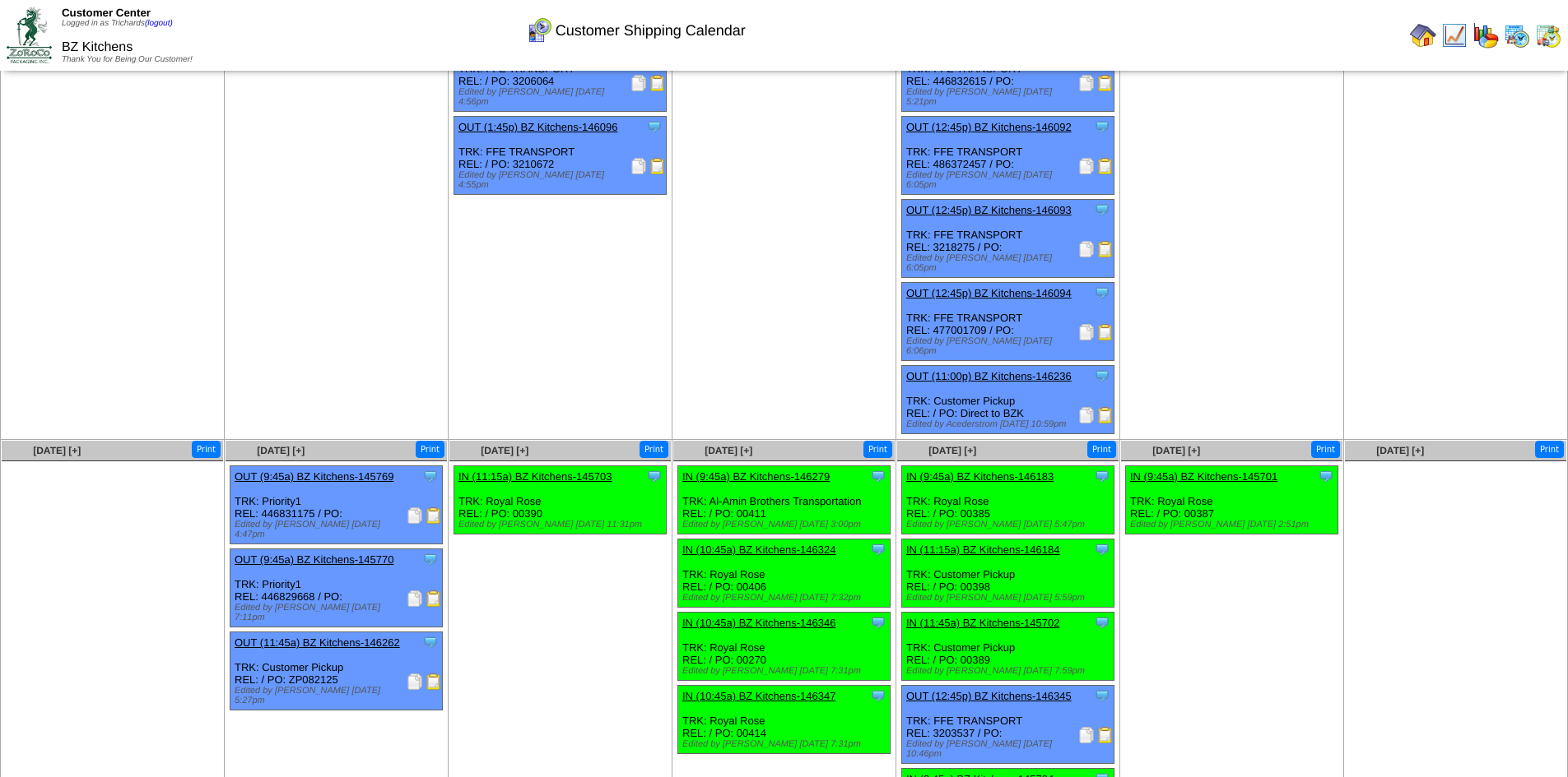
click at [1286, 588] on ul "Clone Item IN (9:45a) BZ Kitchens-145701 BZ Kitchens ScheduleID: 145701 24570 L…" at bounding box center [1231, 589] width 222 height 247
click at [806, 351] on td "[DATE] [+] Print" at bounding box center [784, 57] width 224 height 765
click at [1089, 727] on img at bounding box center [1086, 735] width 17 height 17
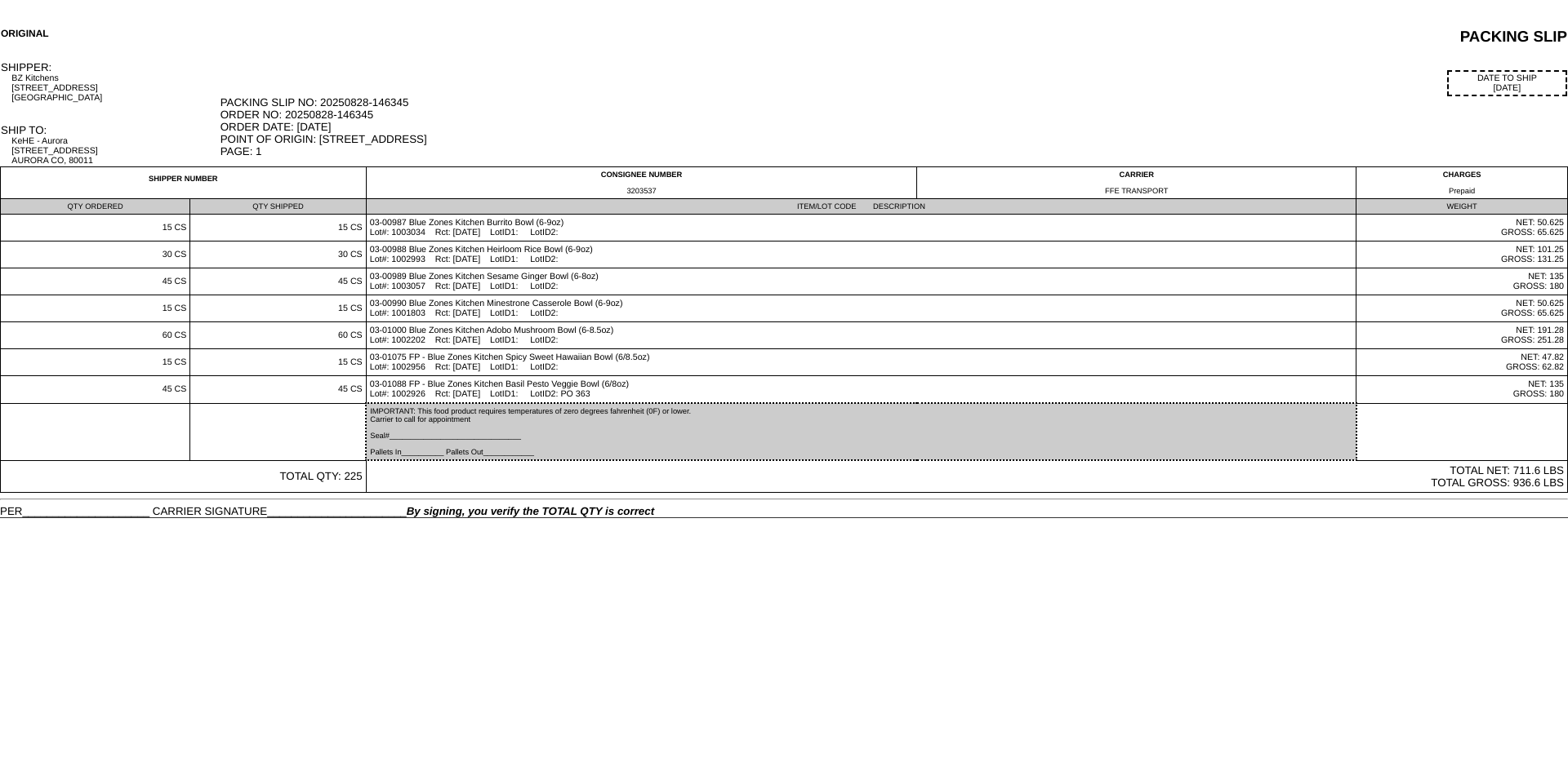
click at [958, 93] on div "DATE TO SHIP [DATE]" at bounding box center [894, 83] width 1347 height 26
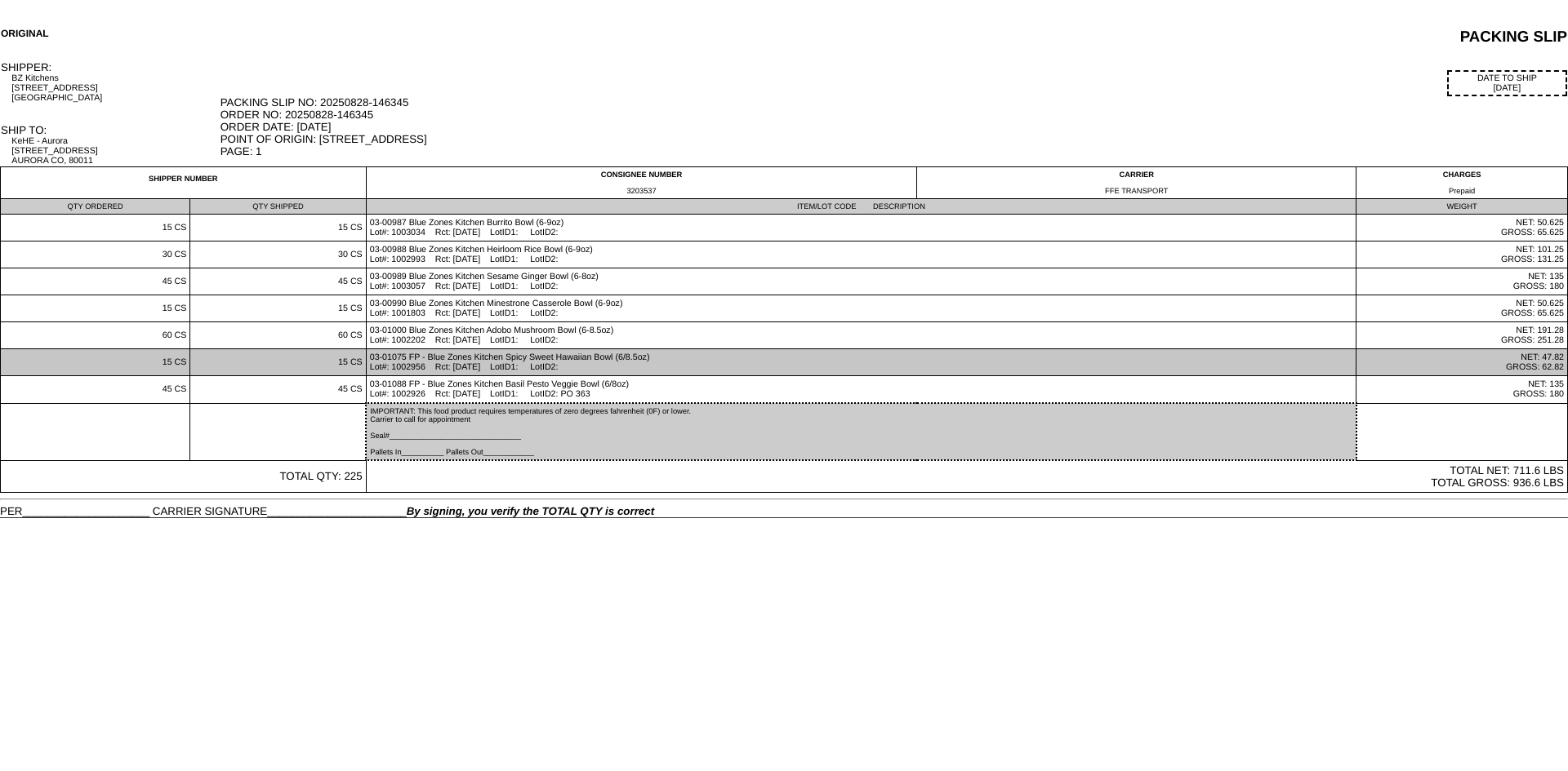
click at [667, 374] on td "03-01075 FP - Blue Zones Kitchen Spicy Sweet Hawaiian Bowl (6/8.5oz) Lot#: 1002…" at bounding box center [860, 362] width 990 height 27
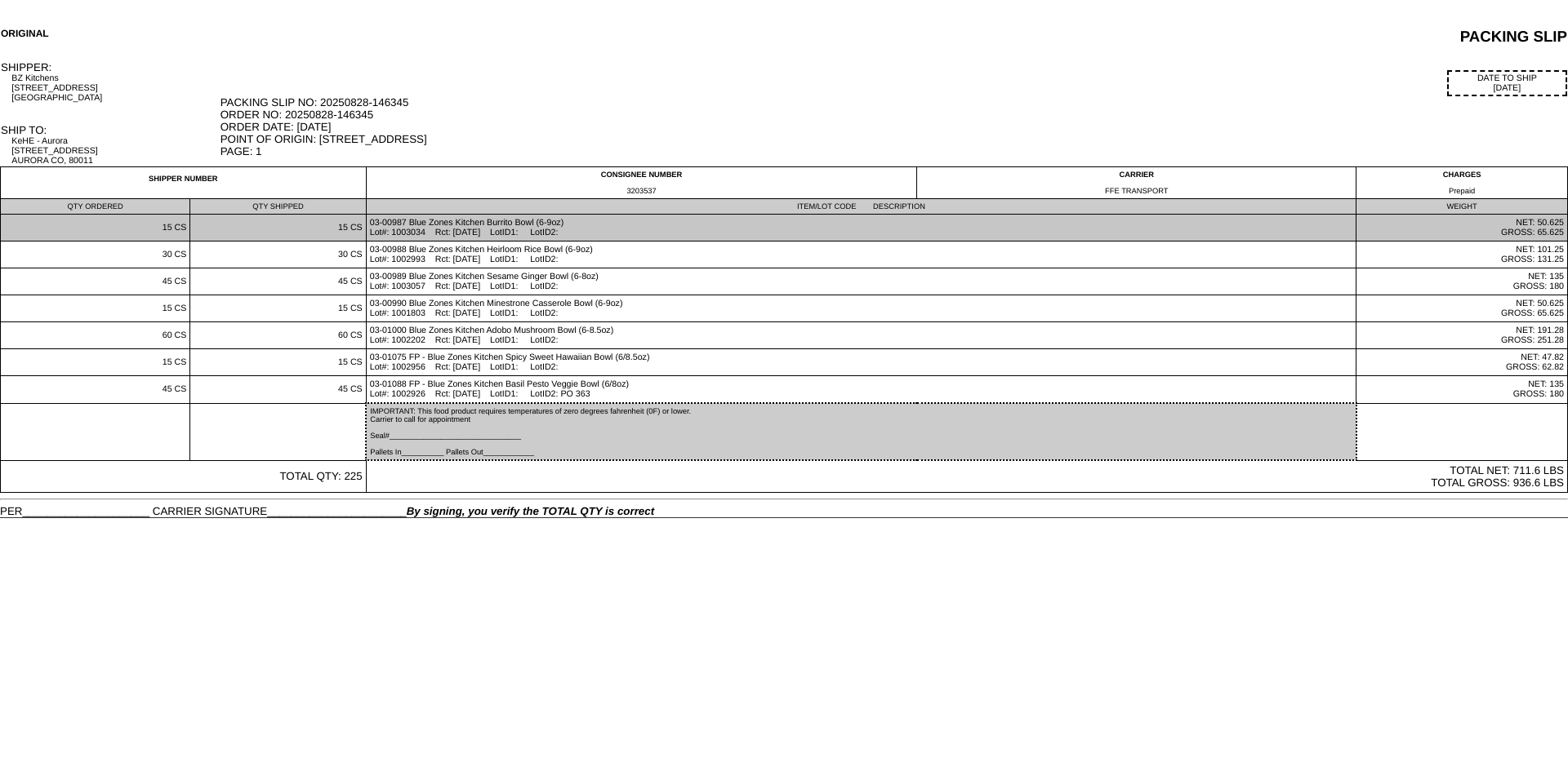
click at [508, 239] on td "03-00987 Blue Zones Kitchen Burrito Bowl (6-9oz) Lot#: 1003034 Rct: [DATE] LotI…" at bounding box center [860, 228] width 990 height 27
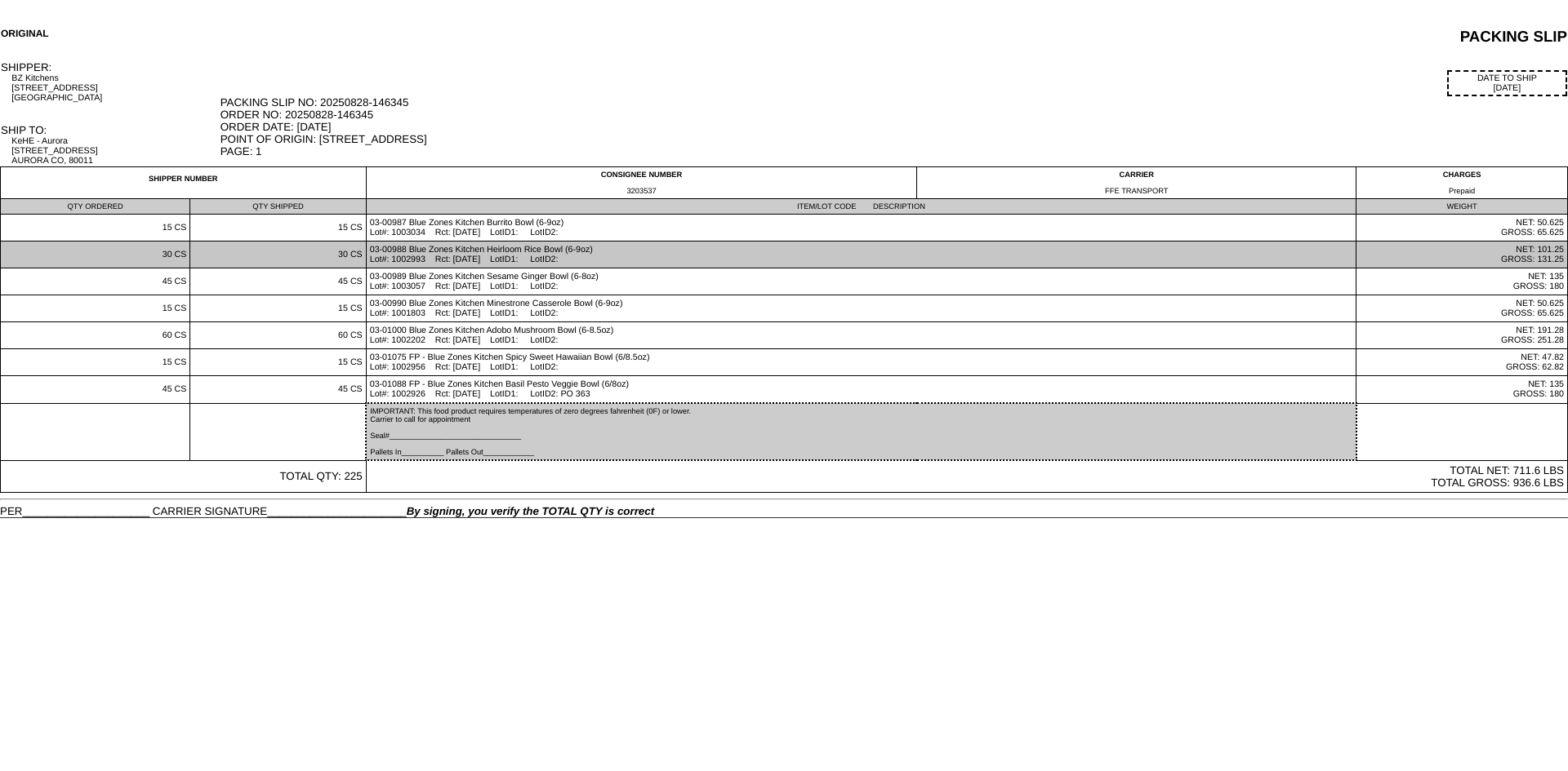
click at [526, 252] on td "03-00988 Blue Zones Kitchen Heirloom Rice Bowl (6-9oz) Lot#: 1002993 Rct: [DATE…" at bounding box center [860, 254] width 990 height 27
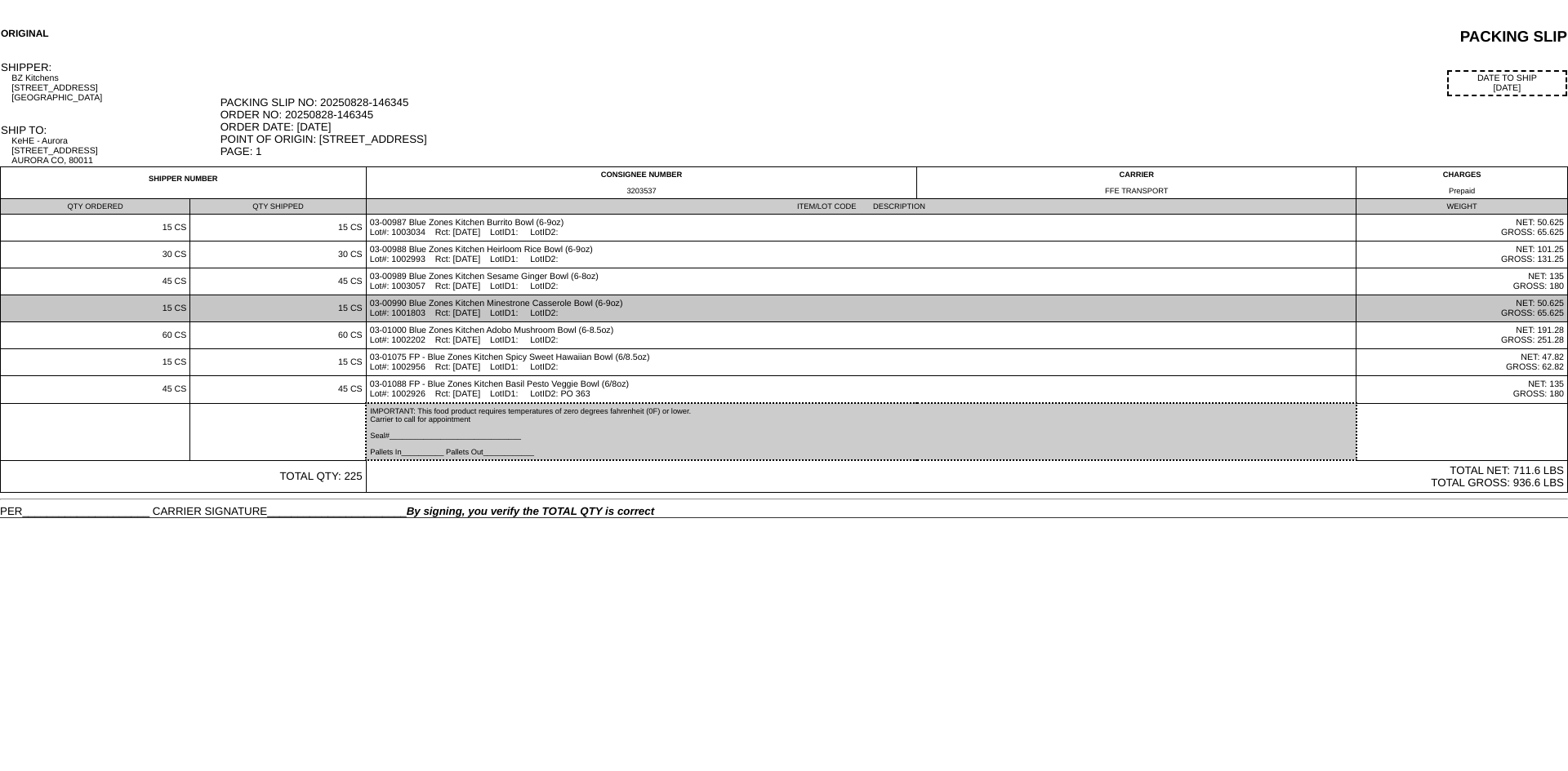
click at [722, 310] on td "03-00990 Blue Zones Kitchen Minestrone Casserole Bowl (6-9oz) Lot#: 1001803 Rct…" at bounding box center [860, 309] width 990 height 27
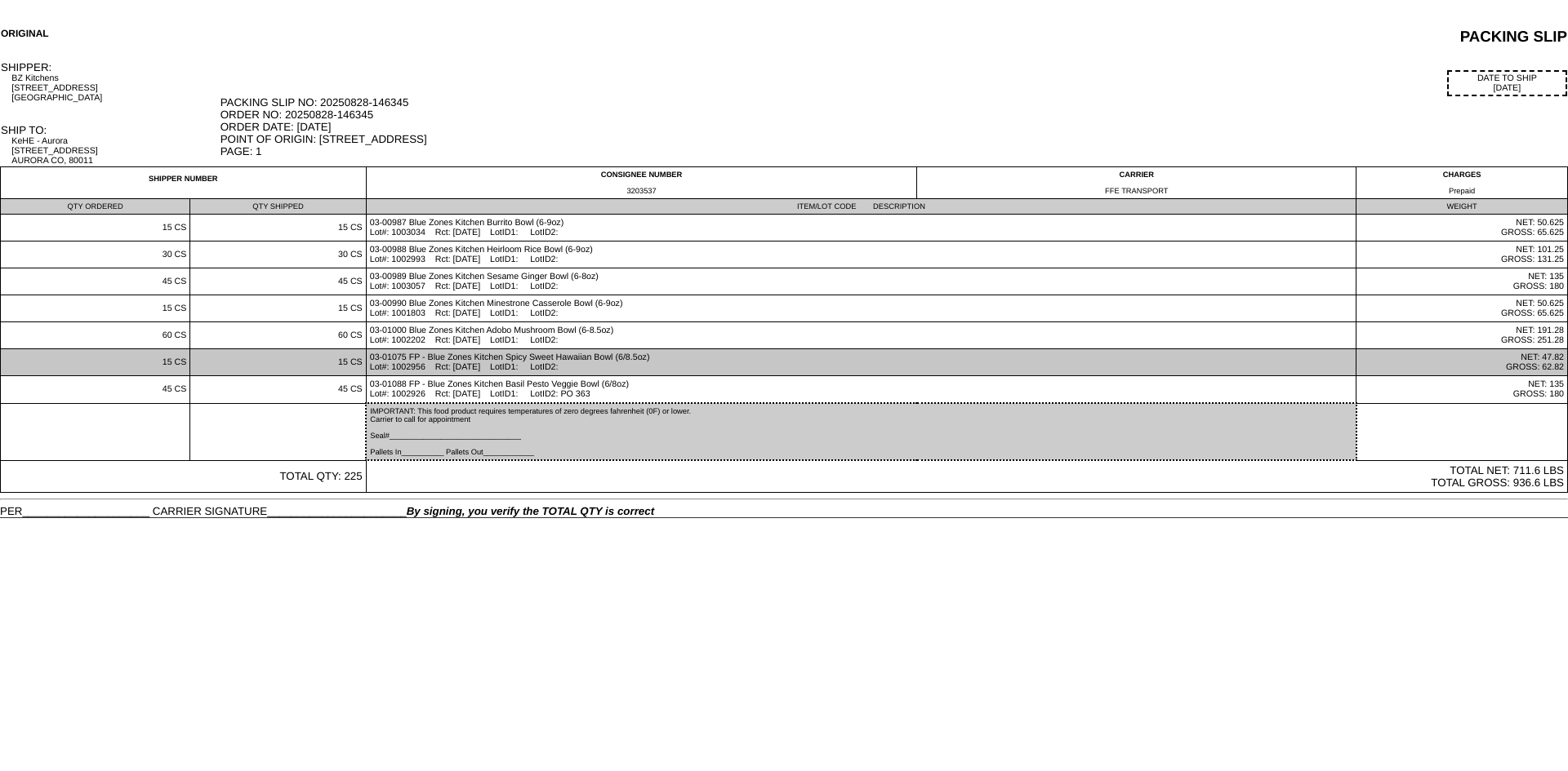
click at [522, 354] on td "03-01075 FP - Blue Zones Kitchen Spicy Sweet Hawaiian Bowl (6/8.5oz) Lot#: 1002…" at bounding box center [860, 362] width 990 height 27
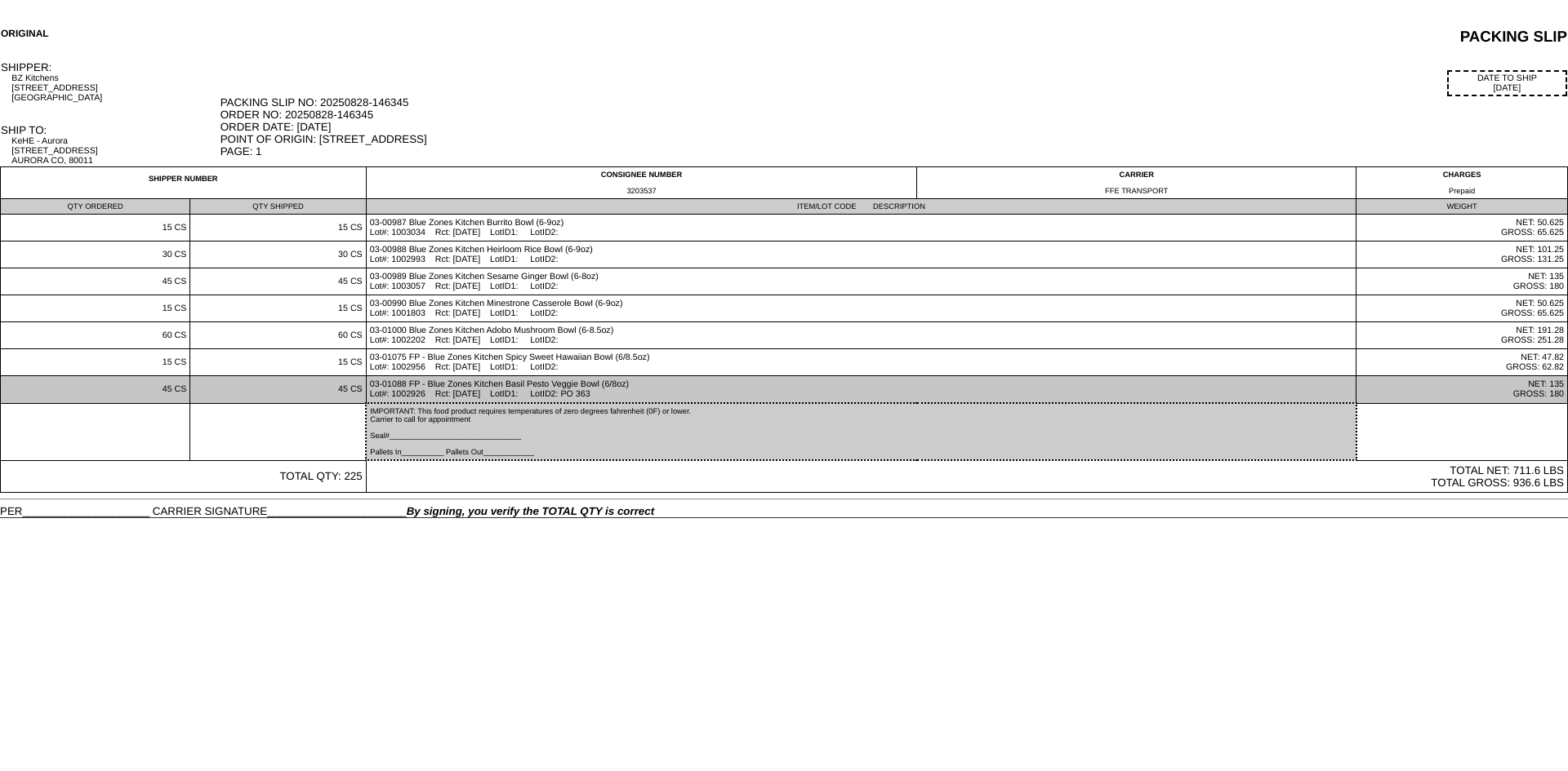
click at [482, 385] on td "03-01088 FP - Blue Zones Kitchen Basil Pesto Veggie Bowl (6/8oz) Lot#: 1002926 …" at bounding box center [860, 390] width 990 height 28
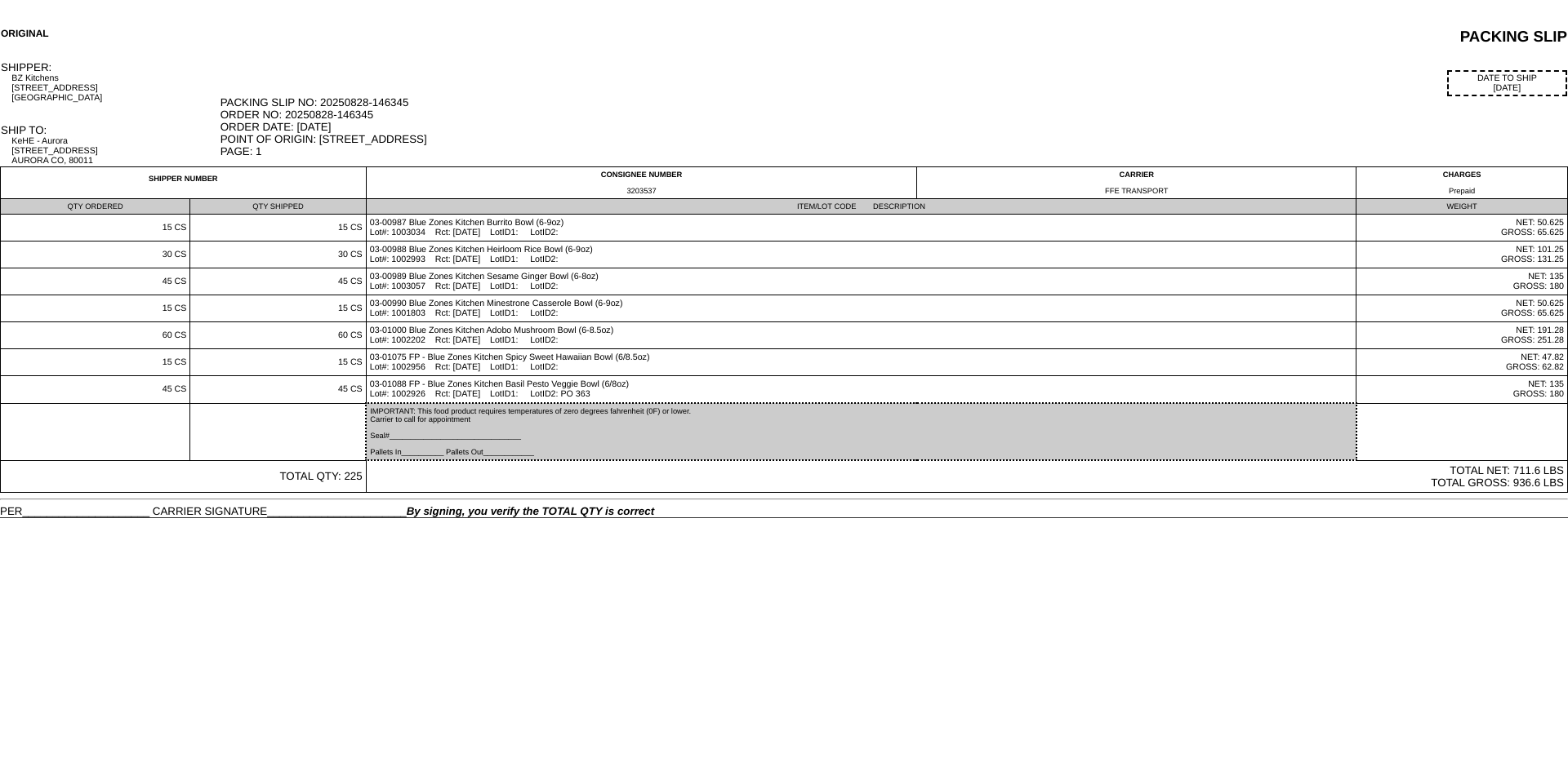
click at [719, 518] on html "ORIGINAL PACKING SLIP SHIPPER: BZ Kitchens [STREET_ADDRESS] DATE TO SHIP [DATE]…" at bounding box center [784, 259] width 1568 height 518
click at [878, 499] on hr at bounding box center [784, 499] width 1568 height 2
click at [750, 518] on html "ORIGINAL PACKING SLIP SHIPPER: BZ Kitchens [STREET_ADDRESS] DATE TO SHIP [DATE]…" at bounding box center [784, 259] width 1568 height 518
click at [853, 518] on html "ORIGINAL PACKING SLIP SHIPPER: BZ Kitchens [STREET_ADDRESS] DATE TO SHIP [DATE]…" at bounding box center [784, 259] width 1568 height 518
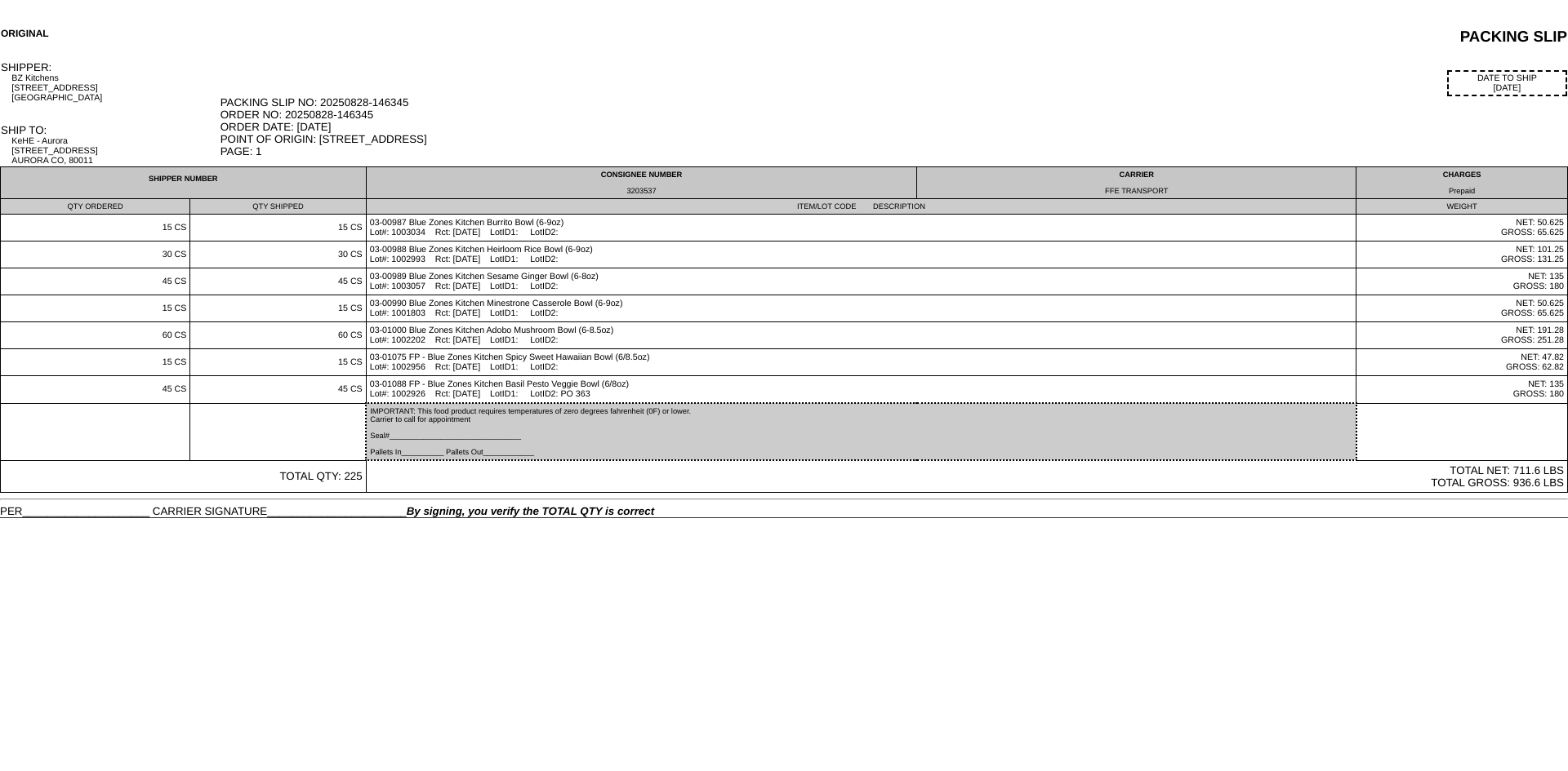
drag, startPoint x: 675, startPoint y: 191, endPoint x: 611, endPoint y: 197, distance: 64.3
click at [611, 197] on td "CONSIGNEE NUMBER 3203537" at bounding box center [641, 183] width 551 height 32
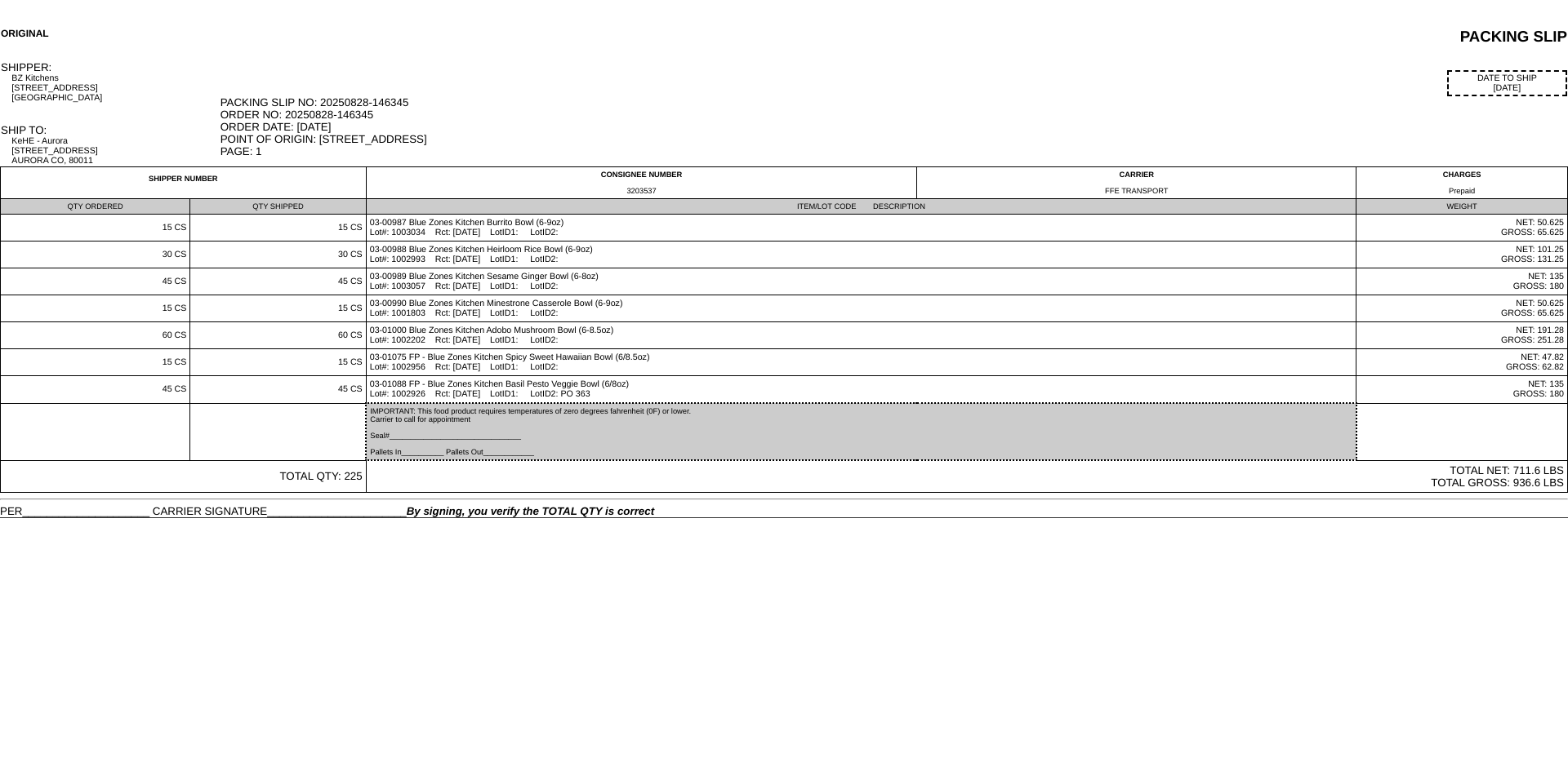
copy div "3203537"
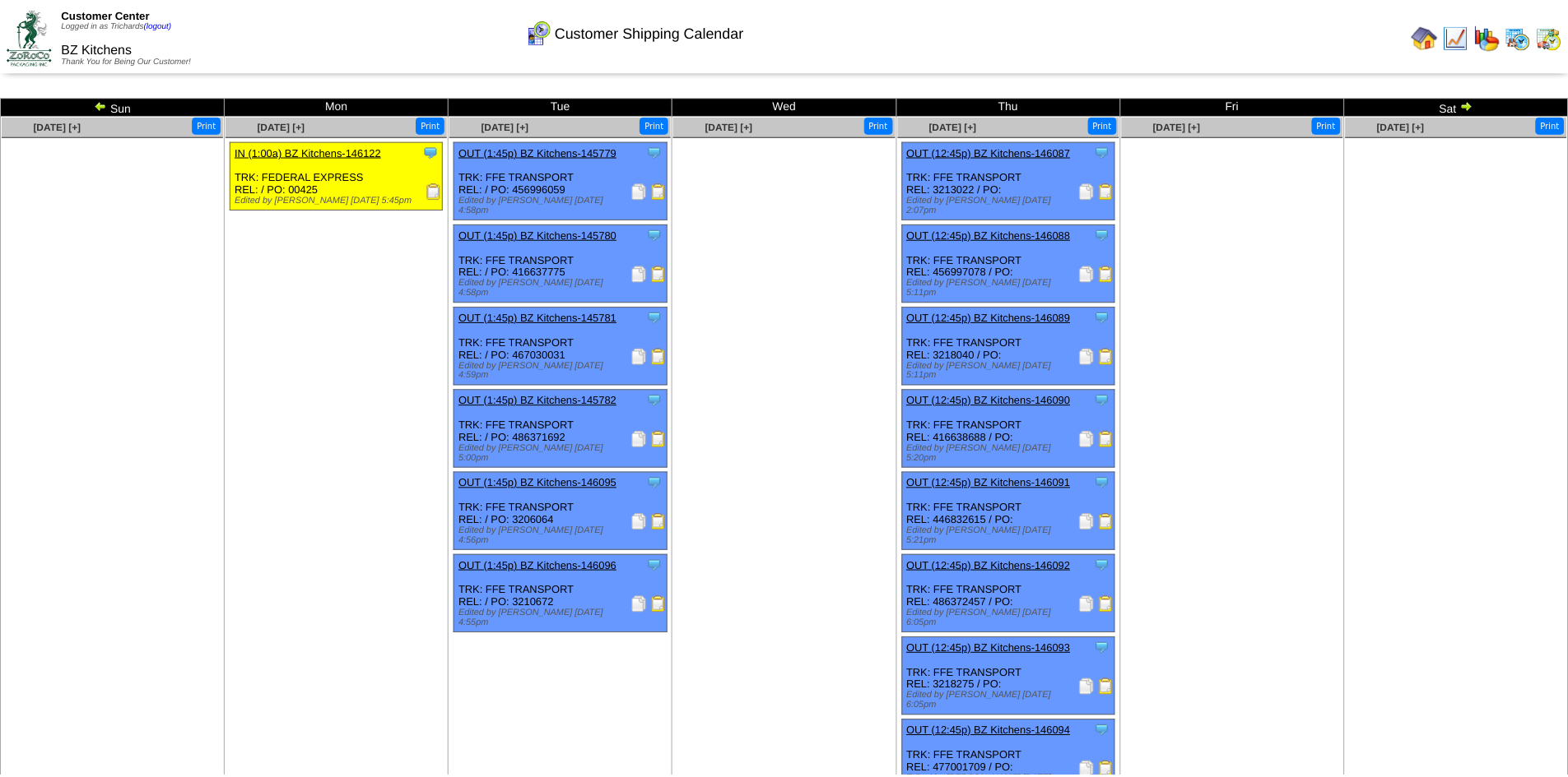
scroll to position [439, 0]
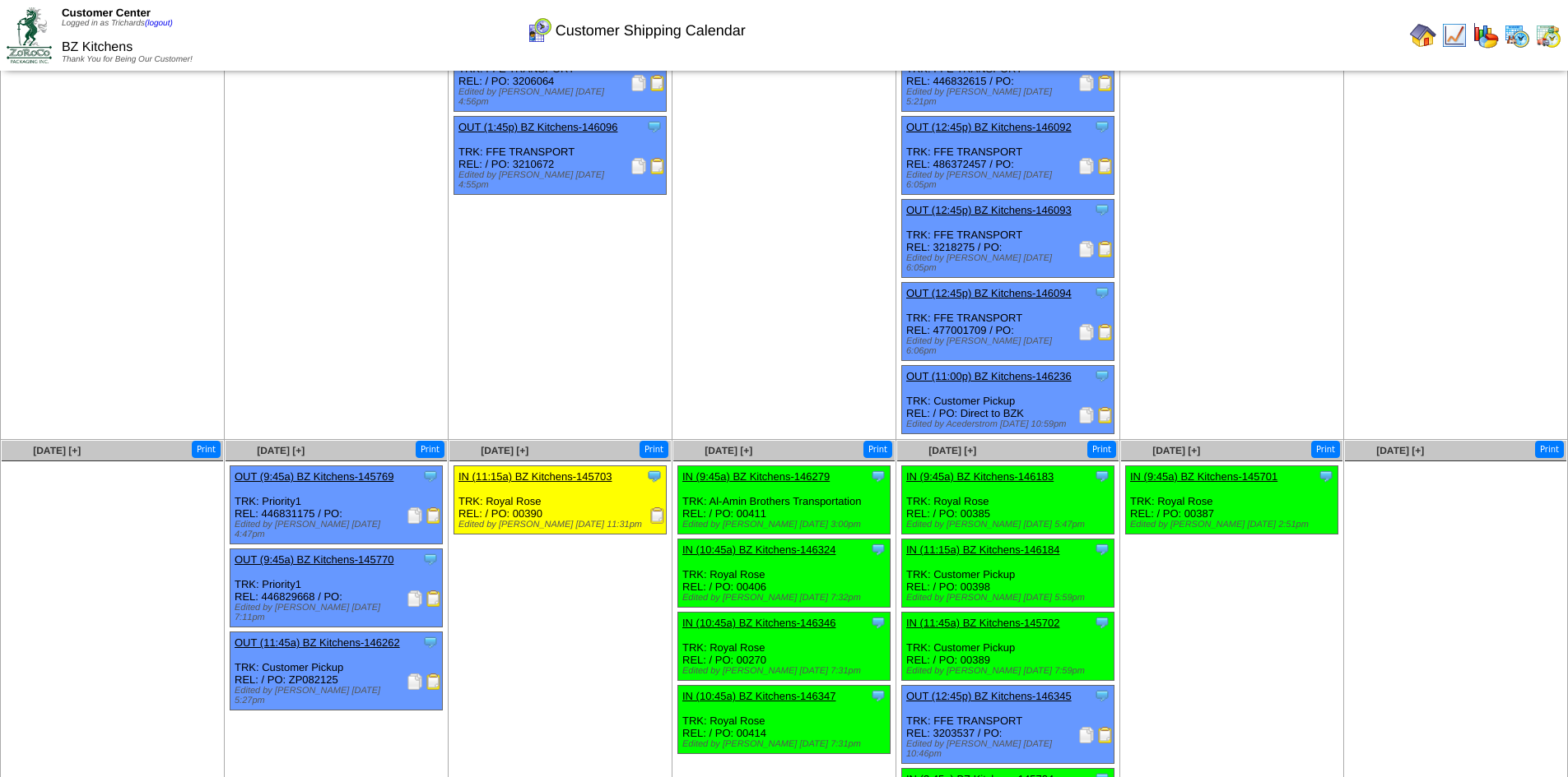
click at [1084, 727] on img at bounding box center [1086, 735] width 17 height 17
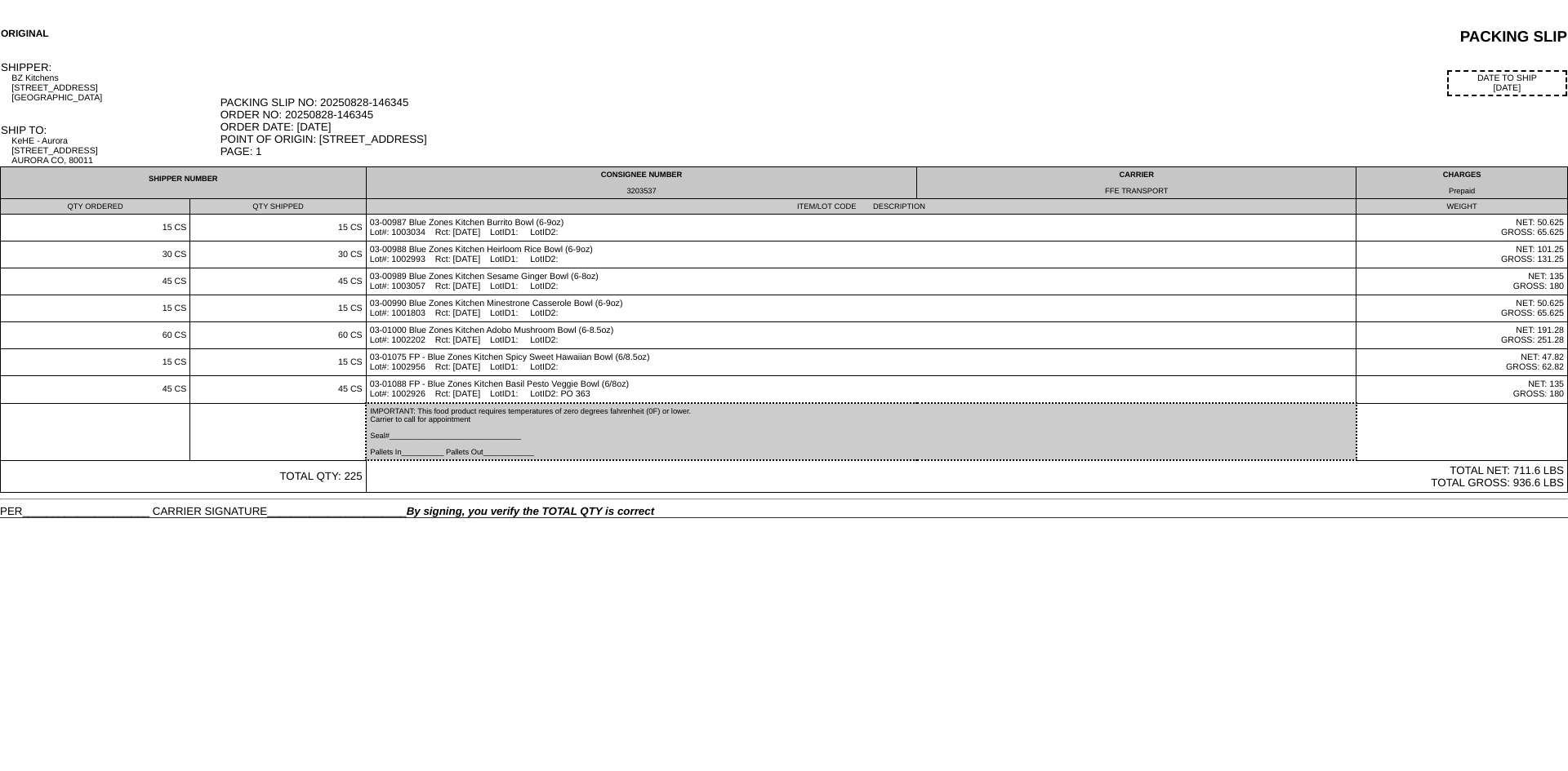
drag, startPoint x: 663, startPoint y: 190, endPoint x: 627, endPoint y: 190, distance: 36.0
click at [627, 190] on div "3203537" at bounding box center [642, 191] width 544 height 8
copy div "3203537"
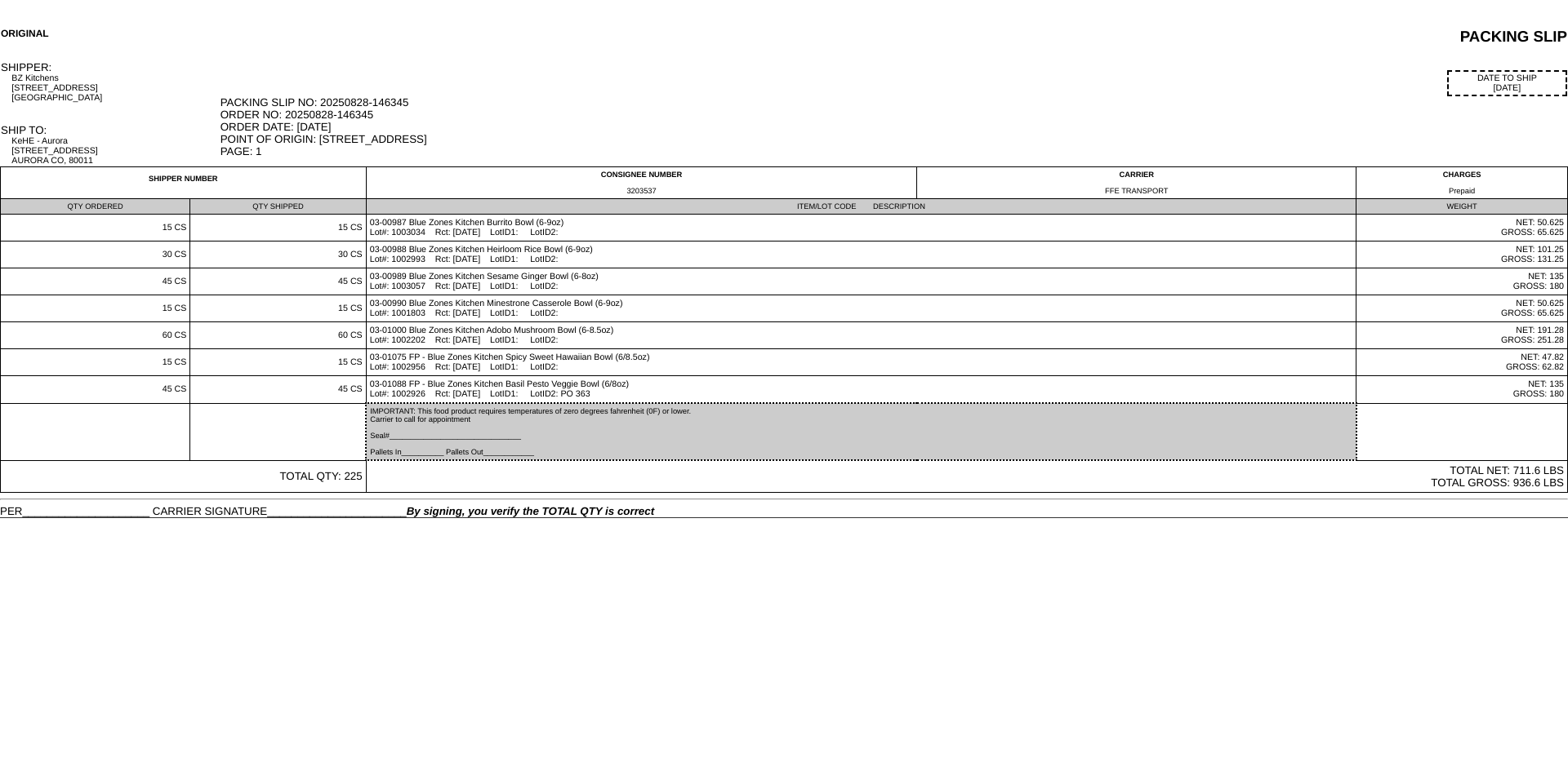
click at [563, 518] on html "ORIGINAL PACKING SLIP SHIPPER: BZ Kitchens [STREET_ADDRESS] DATE TO SHIP [DATE]…" at bounding box center [784, 259] width 1568 height 518
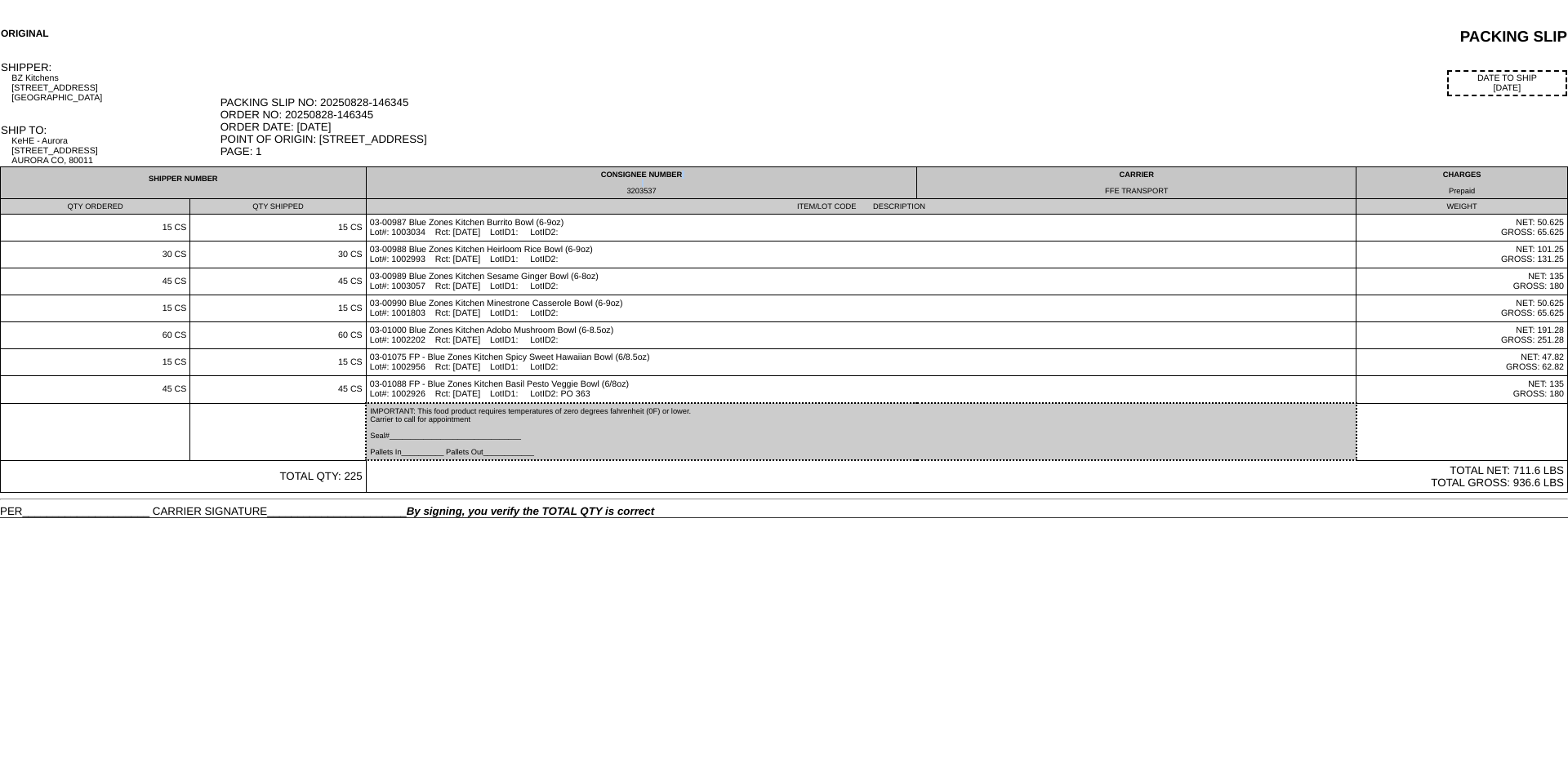
drag, startPoint x: 662, startPoint y: 186, endPoint x: 626, endPoint y: 194, distance: 36.9
click at [623, 194] on td "CONSIGNEE NUMBER 3203537" at bounding box center [641, 183] width 551 height 32
click at [660, 192] on div "3203537" at bounding box center [642, 191] width 544 height 8
drag, startPoint x: 660, startPoint y: 192, endPoint x: 621, endPoint y: 195, distance: 39.1
click at [621, 195] on td "CONSIGNEE NUMBER 3203537" at bounding box center [641, 183] width 551 height 32
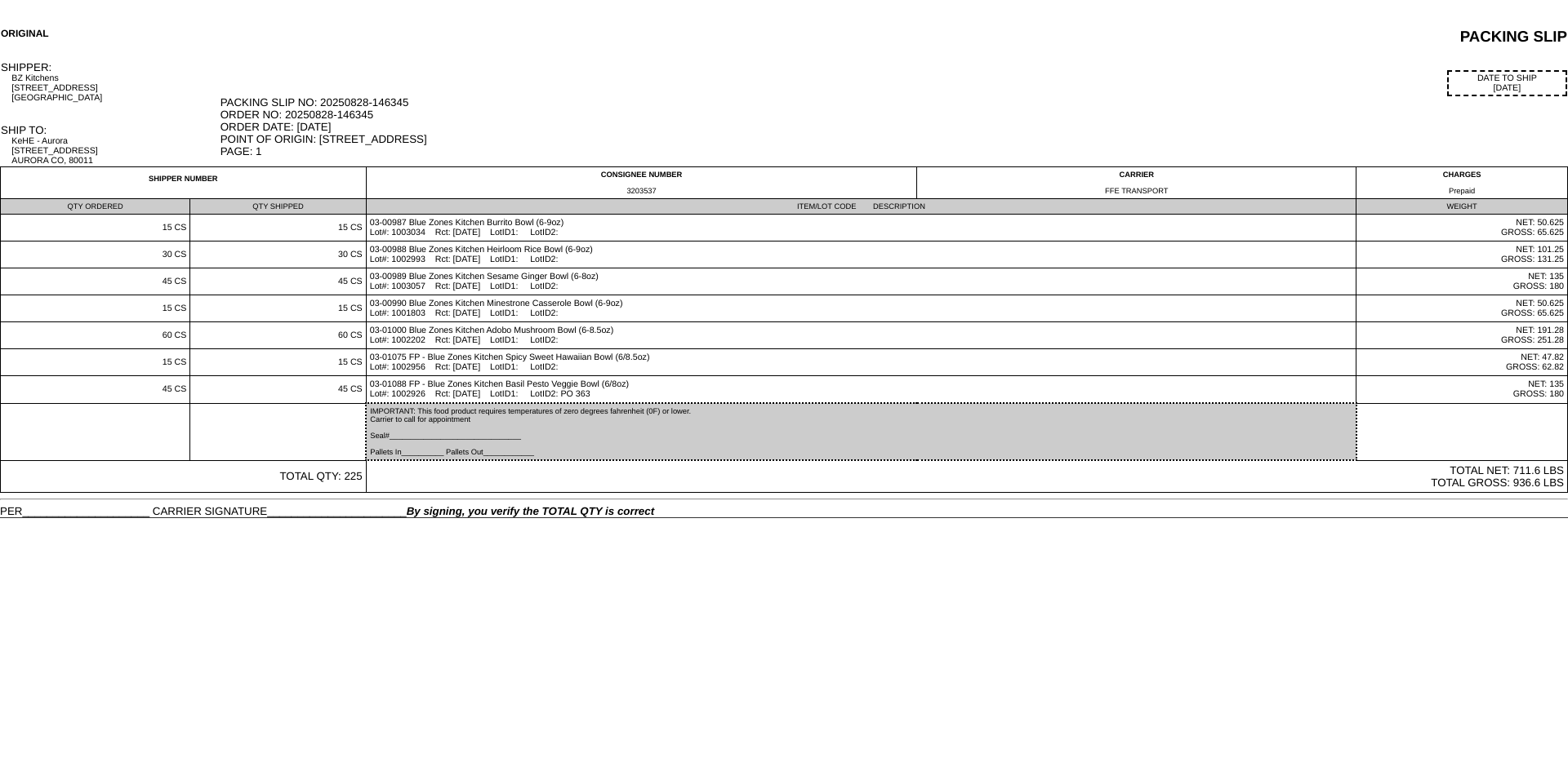
copy div "3203537"
